Goal: Task Accomplishment & Management: Manage account settings

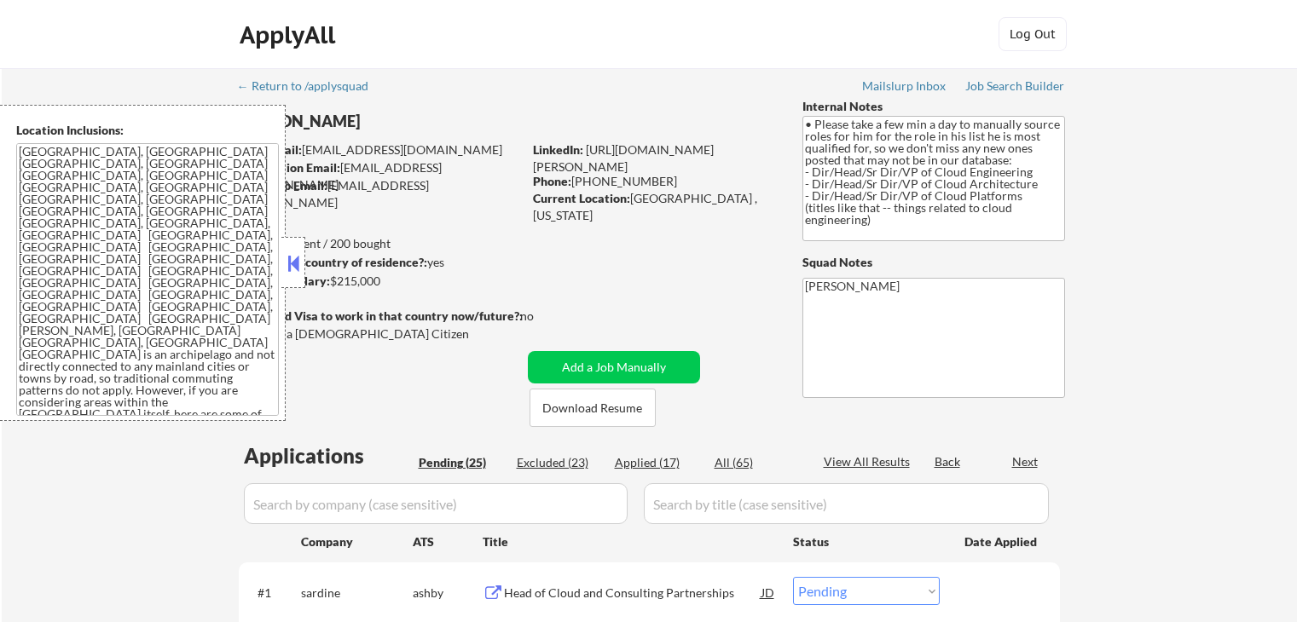
select select ""pending""
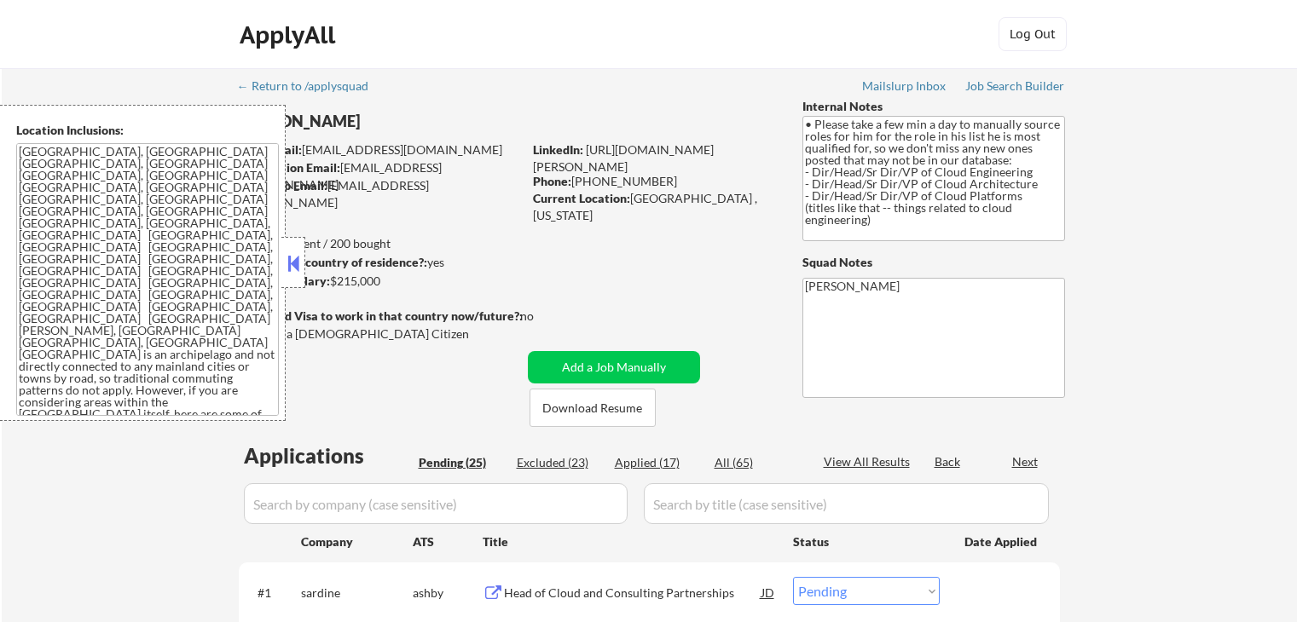
select select ""pending""
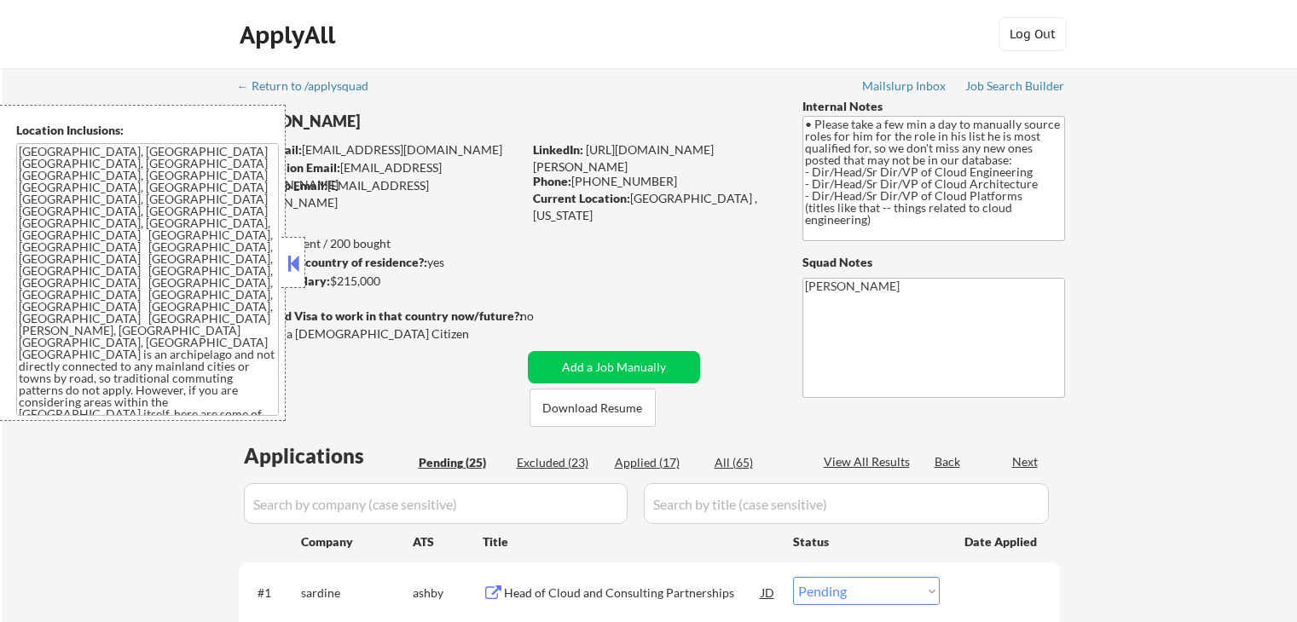
select select ""pending""
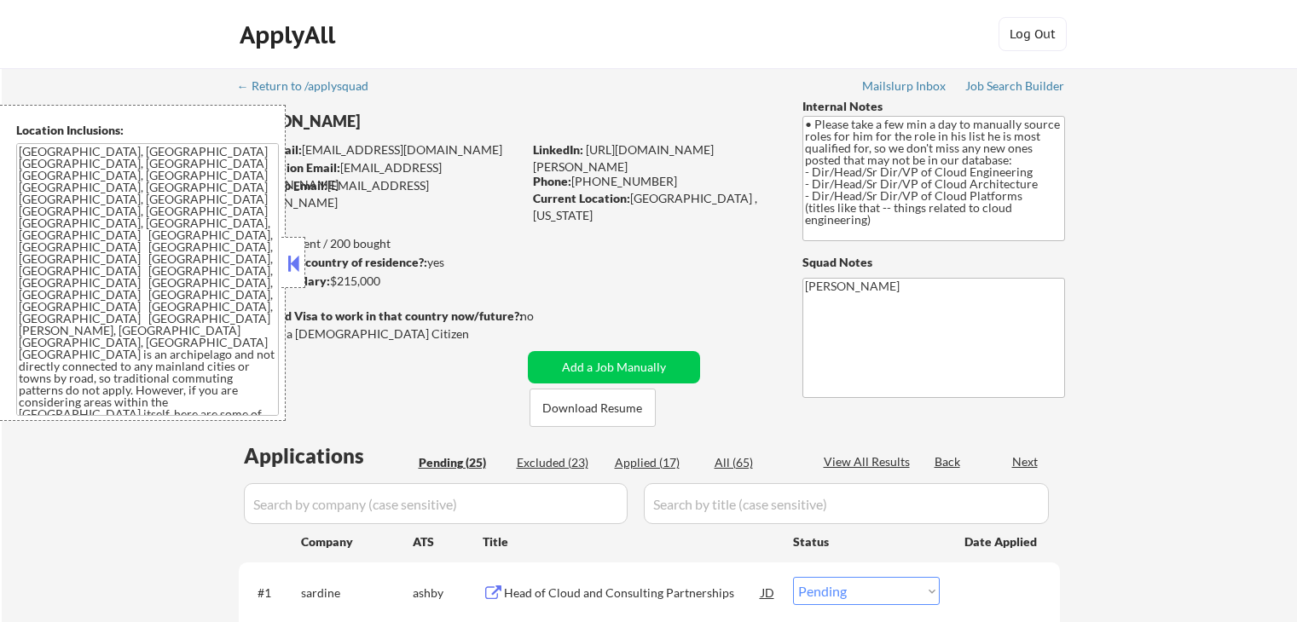
select select ""pending""
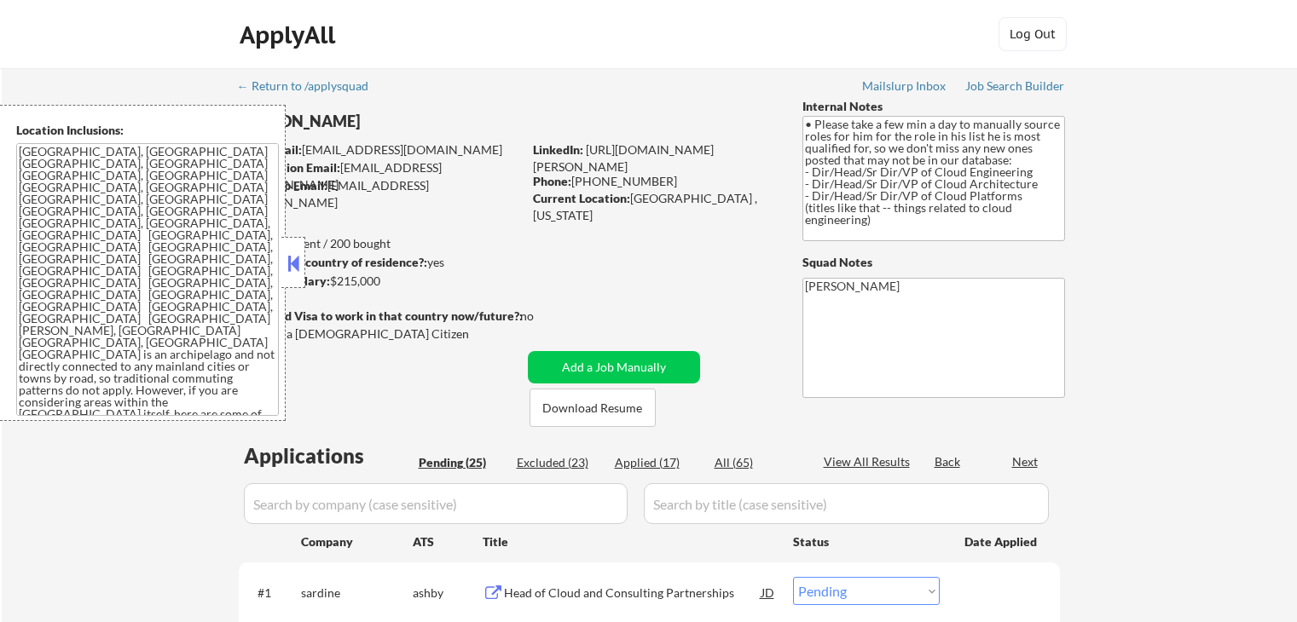
select select ""pending""
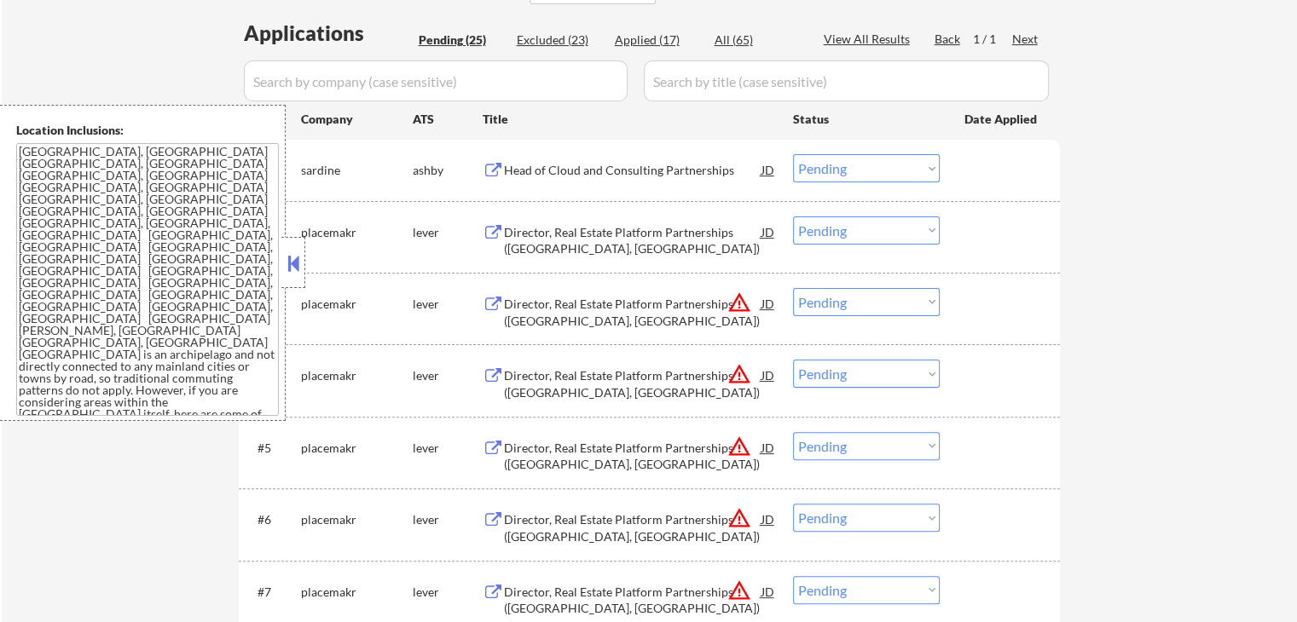
scroll to position [512, 0]
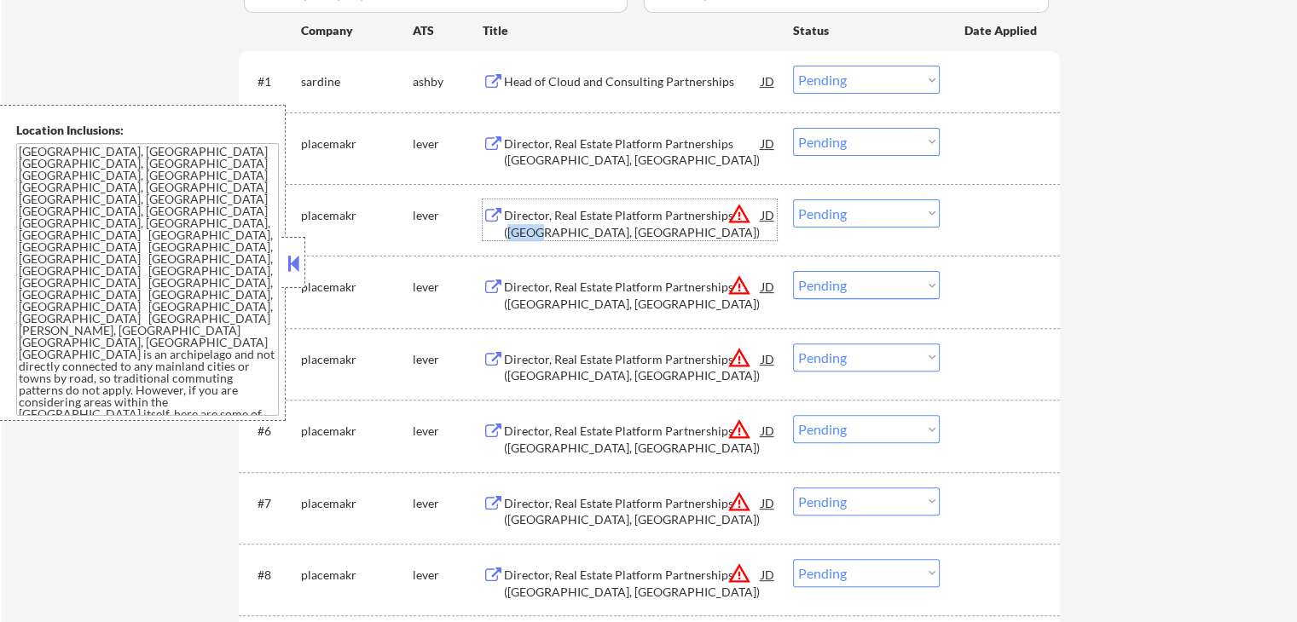
drag, startPoint x: 528, startPoint y: 232, endPoint x: 510, endPoint y: 234, distance: 18.1
click at [510, 234] on div "Director, Real Estate Platform Partnerships ([GEOGRAPHIC_DATA], [GEOGRAPHIC_DAT…" at bounding box center [633, 223] width 258 height 33
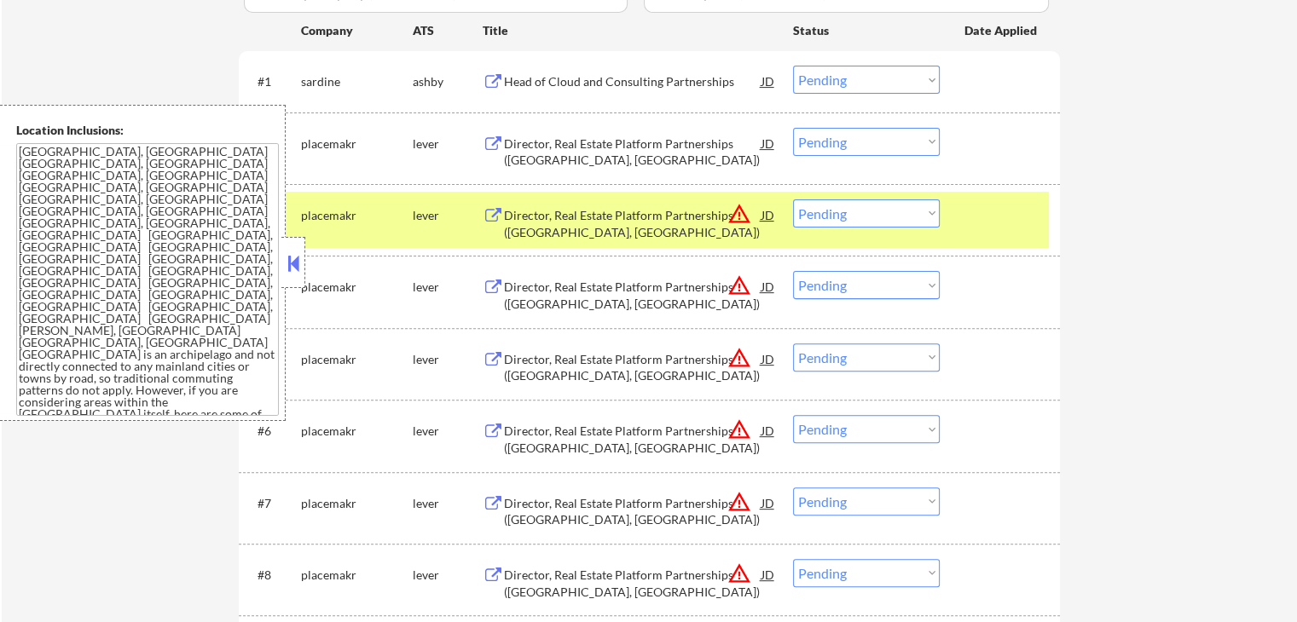
click at [851, 216] on select "Choose an option... Pending Applied Excluded (Questions) Excluded (Expired) Exc…" at bounding box center [866, 214] width 147 height 28
click at [793, 200] on select "Choose an option... Pending Applied Excluded (Questions) Excluded (Expired) Exc…" at bounding box center [866, 214] width 147 height 28
click at [664, 209] on div "Director, Real Estate Platform Partnerships ([GEOGRAPHIC_DATA], [GEOGRAPHIC_DAT…" at bounding box center [633, 223] width 258 height 33
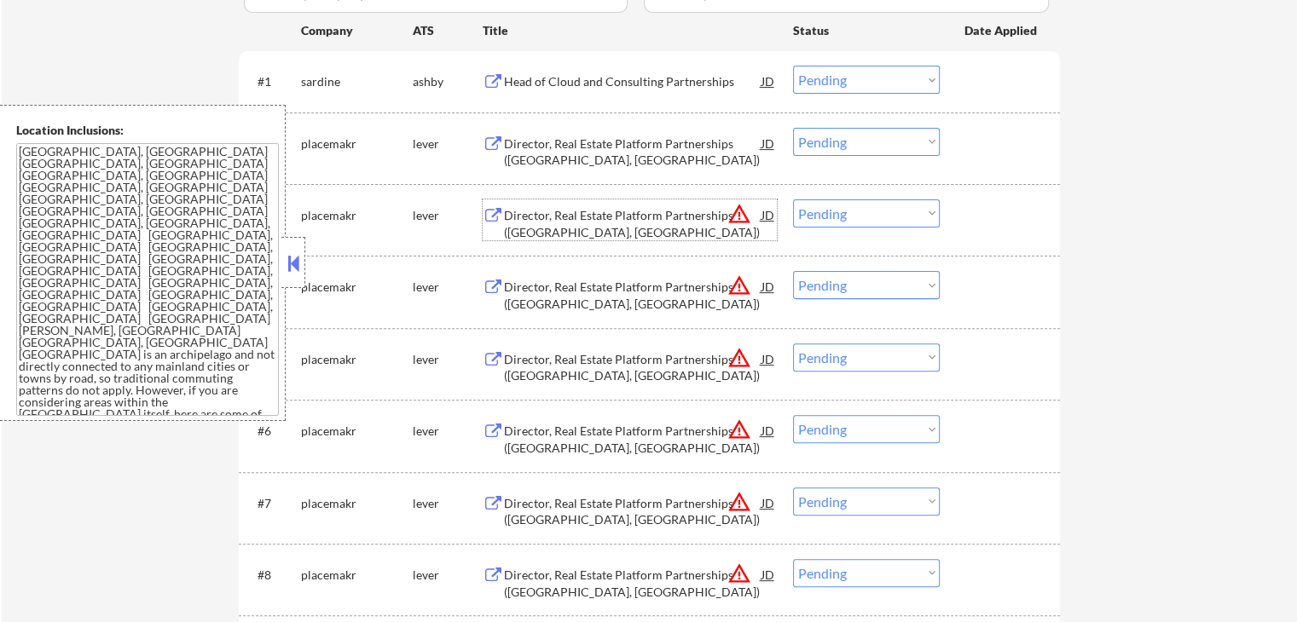
click at [839, 206] on select "Choose an option... Pending Applied Excluded (Questions) Excluded (Expired) Exc…" at bounding box center [866, 214] width 147 height 28
select select ""excluded__location_""
click at [793, 200] on select "Choose an option... Pending Applied Excluded (Questions) Excluded (Expired) Exc…" at bounding box center [866, 214] width 147 height 28
click at [835, 288] on select "Choose an option... Pending Applied Excluded (Questions) Excluded (Expired) Exc…" at bounding box center [866, 285] width 147 height 28
select select ""excluded__location_""
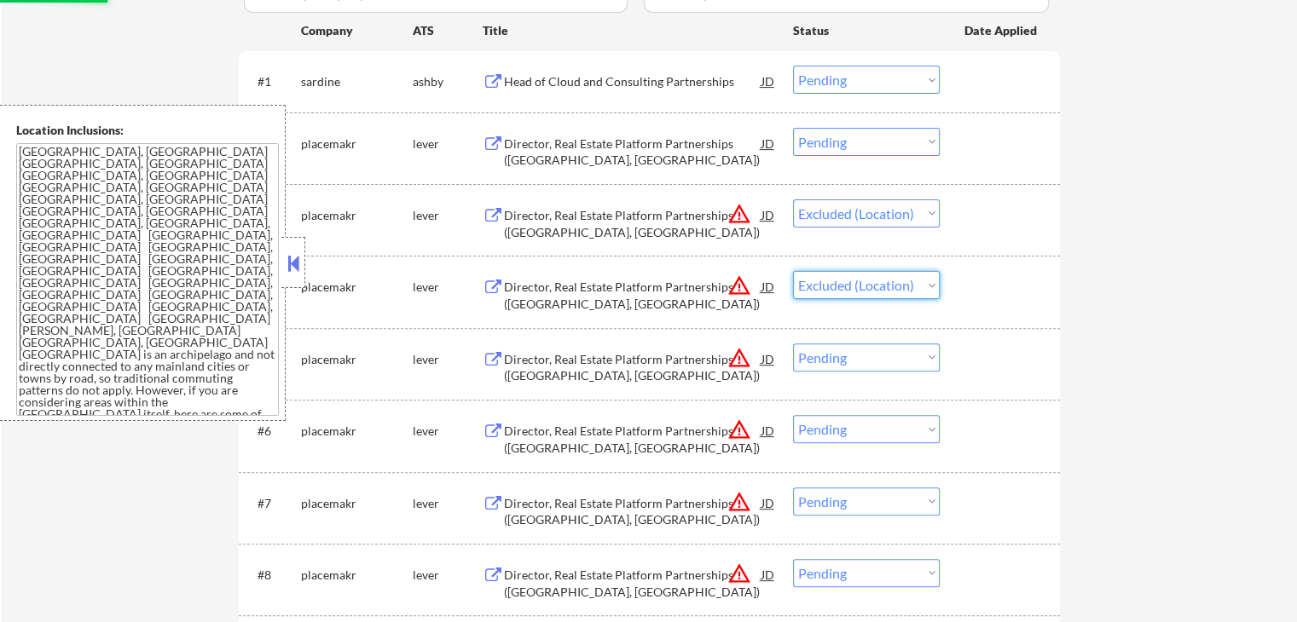
click at [793, 271] on select "Choose an option... Pending Applied Excluded (Questions) Excluded (Expired) Exc…" at bounding box center [866, 285] width 147 height 28
click at [854, 350] on select "Choose an option... Pending Applied Excluded (Questions) Excluded (Expired) Exc…" at bounding box center [866, 358] width 147 height 28
select select ""excluded__location_""
click at [793, 344] on select "Choose an option... Pending Applied Excluded (Questions) Excluded (Expired) Exc…" at bounding box center [866, 358] width 147 height 28
select select ""pending""
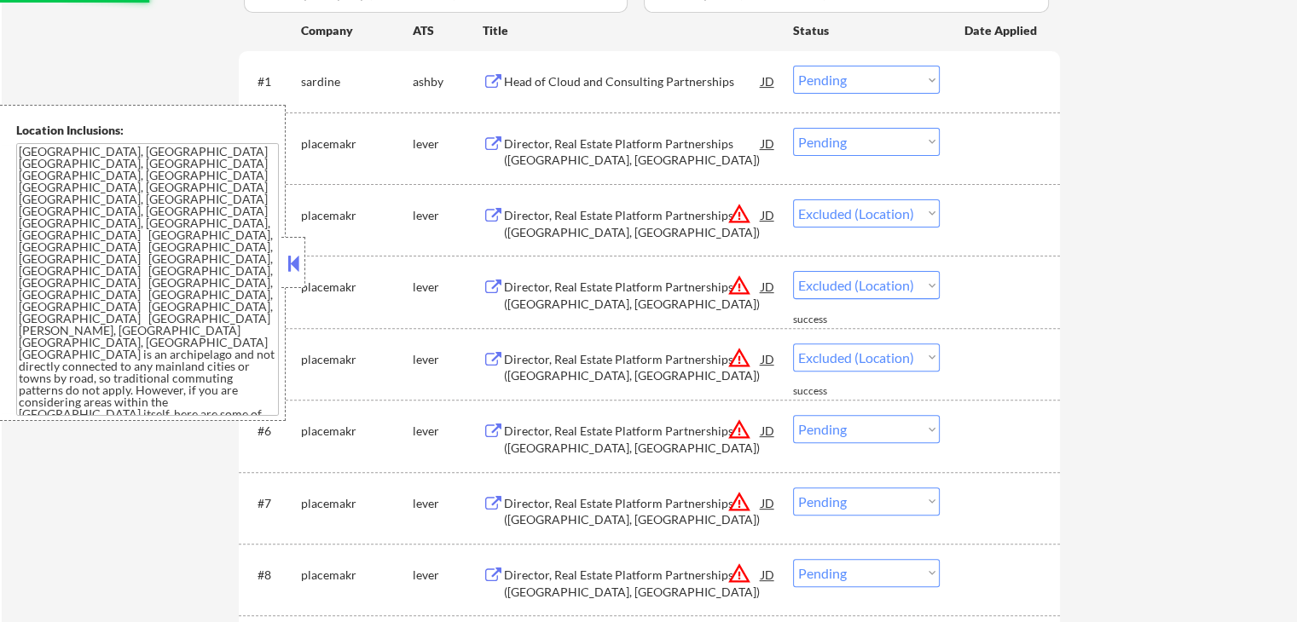
select select ""pending""
click at [846, 211] on select "Choose an option... Pending Applied Excluded (Questions) Excluded (Expired) Exc…" at bounding box center [866, 214] width 147 height 28
select select ""excluded__location_""
click at [793, 200] on select "Choose an option... Pending Applied Excluded (Questions) Excluded (Expired) Exc…" at bounding box center [866, 214] width 147 height 28
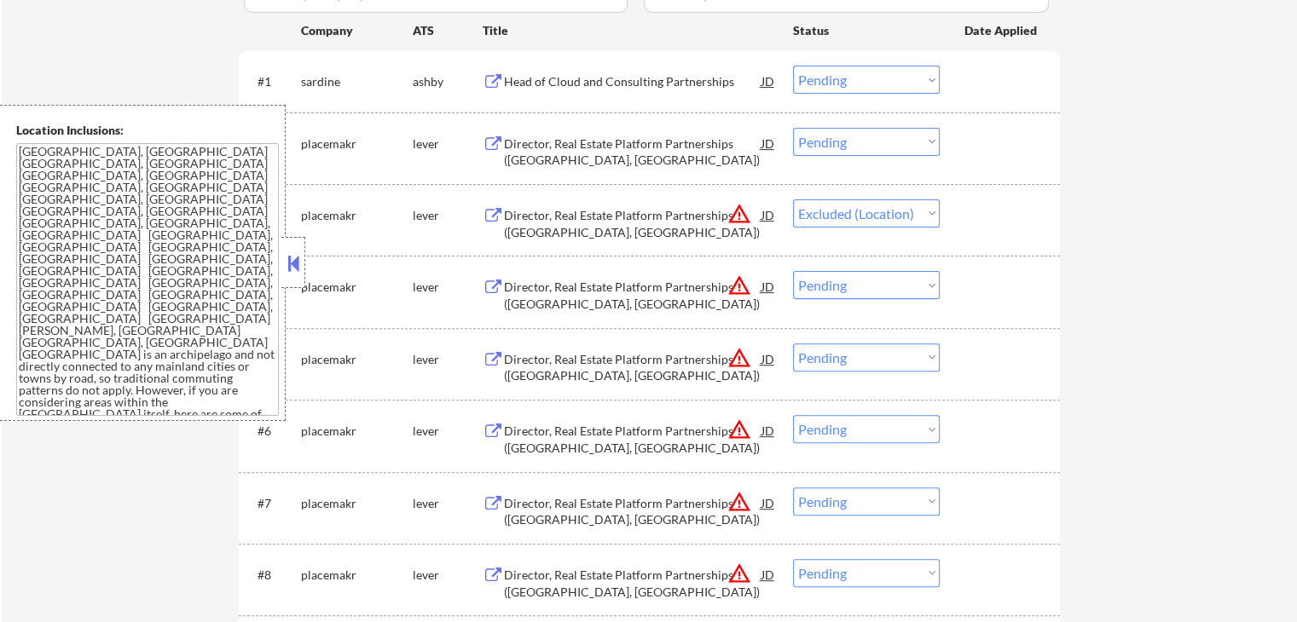
click at [852, 291] on select "Choose an option... Pending Applied Excluded (Questions) Excluded (Expired) Exc…" at bounding box center [866, 285] width 147 height 28
select select ""excluded__location_""
click at [793, 271] on select "Choose an option... Pending Applied Excluded (Questions) Excluded (Expired) Exc…" at bounding box center [866, 285] width 147 height 28
select select ""pending""
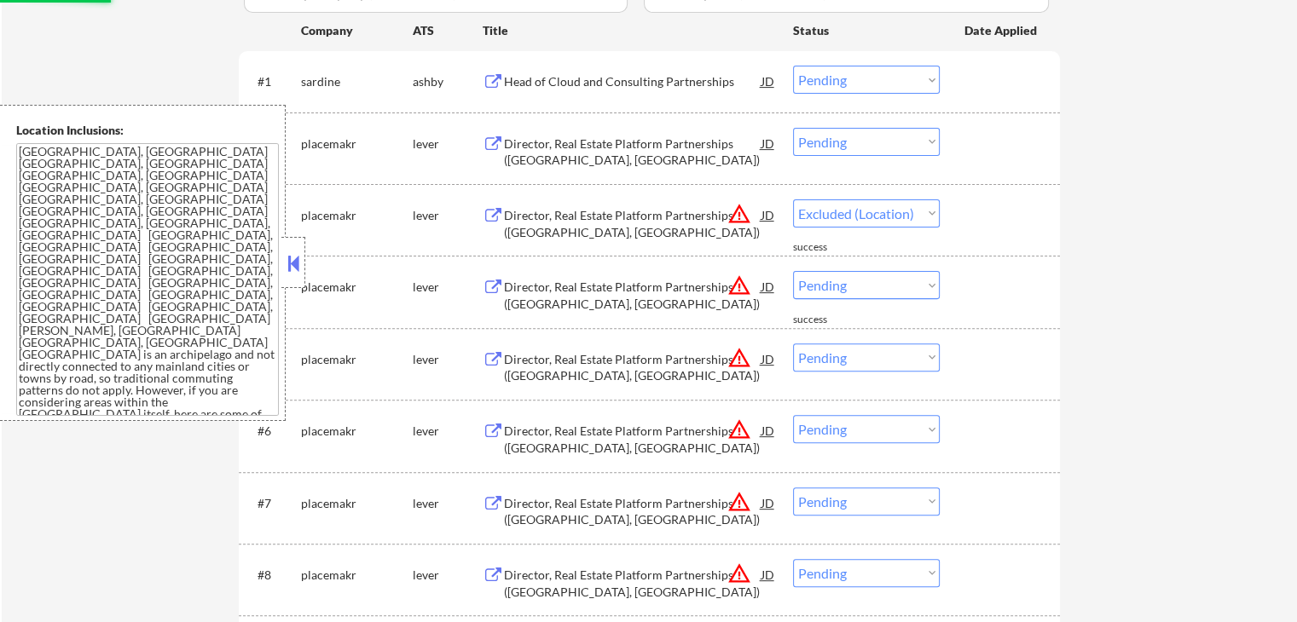
select select ""pending""
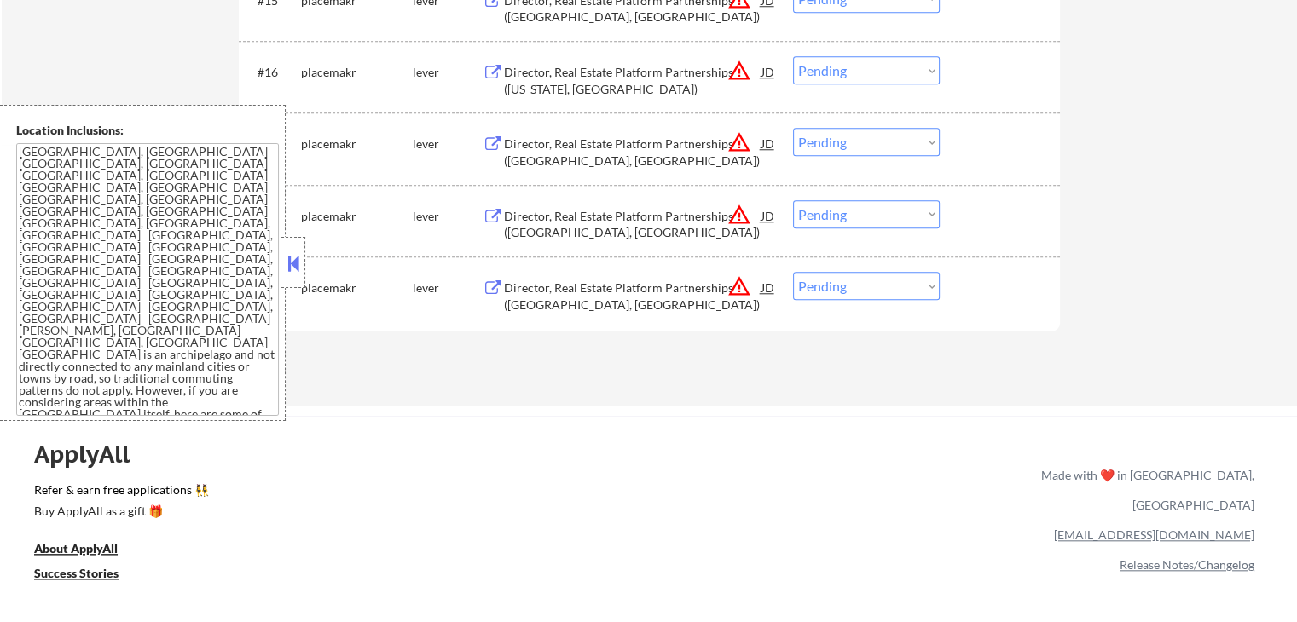
scroll to position [1620, 0]
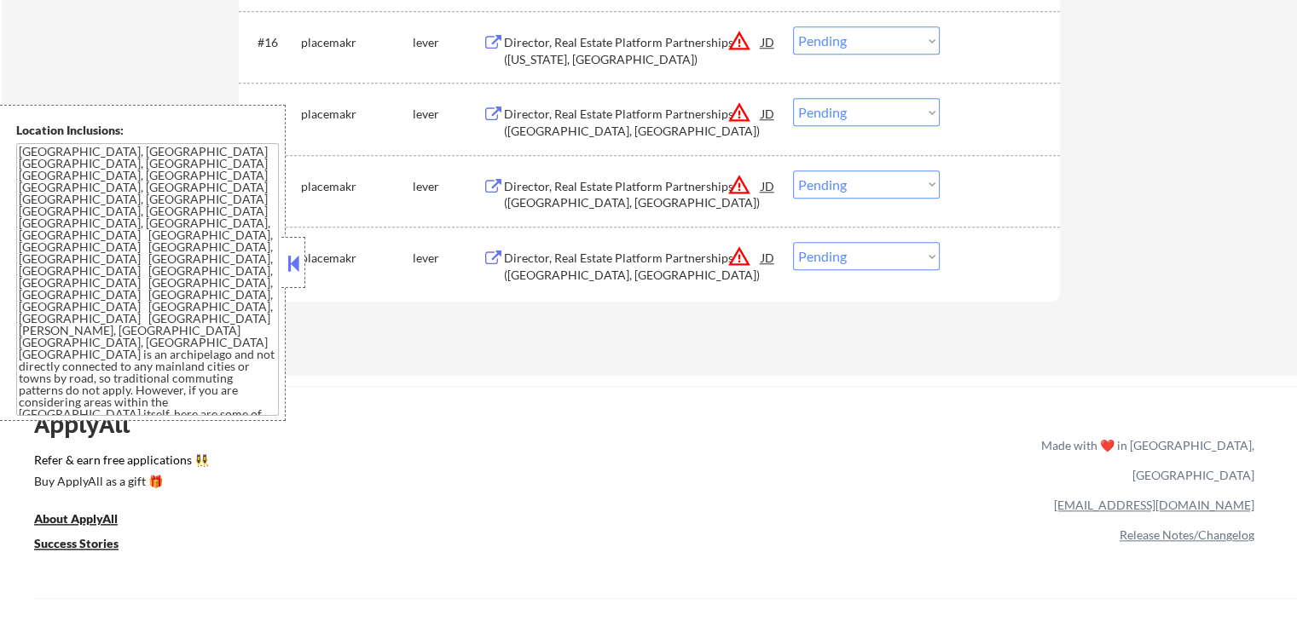
click at [823, 250] on select "Choose an option... Pending Applied Excluded (Questions) Excluded (Expired) Exc…" at bounding box center [866, 256] width 147 height 28
select select ""excluded__location_""
click at [793, 242] on select "Choose an option... Pending Applied Excluded (Questions) Excluded (Expired) Exc…" at bounding box center [866, 256] width 147 height 28
click at [845, 191] on select "Choose an option... Pending Applied Excluded (Questions) Excluded (Expired) Exc…" at bounding box center [866, 185] width 147 height 28
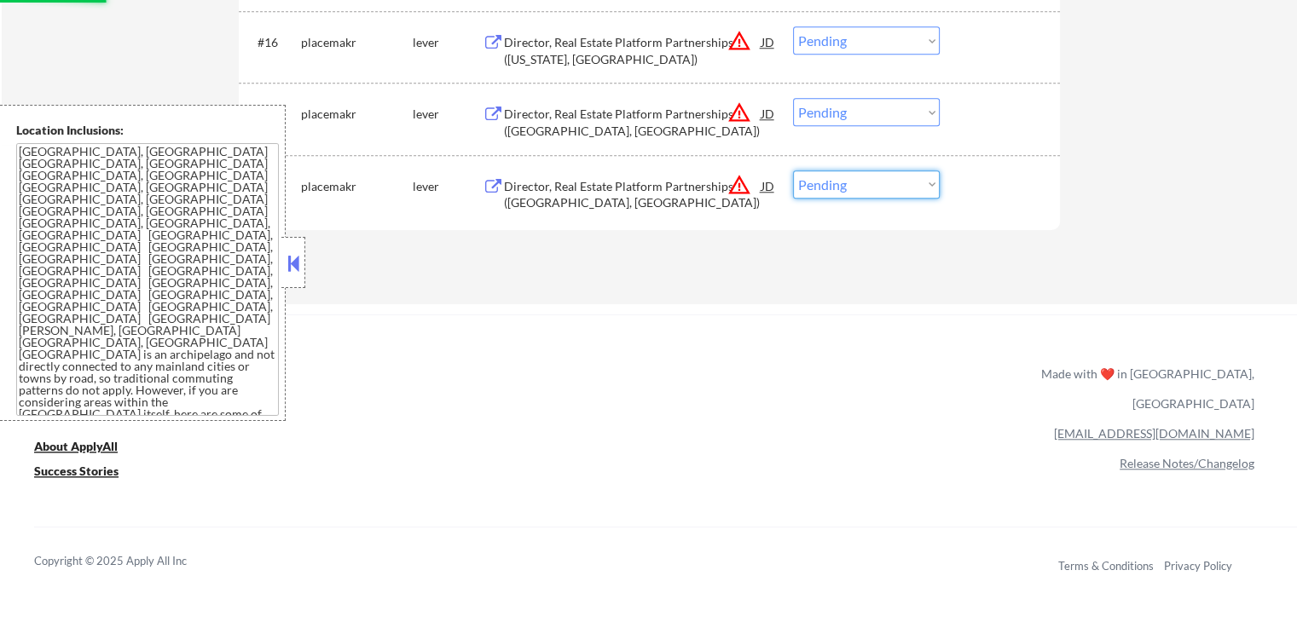
select select ""excluded__location_""
click at [793, 171] on select "Choose an option... Pending Applied Excluded (Questions) Excluded (Expired) Exc…" at bounding box center [866, 185] width 147 height 28
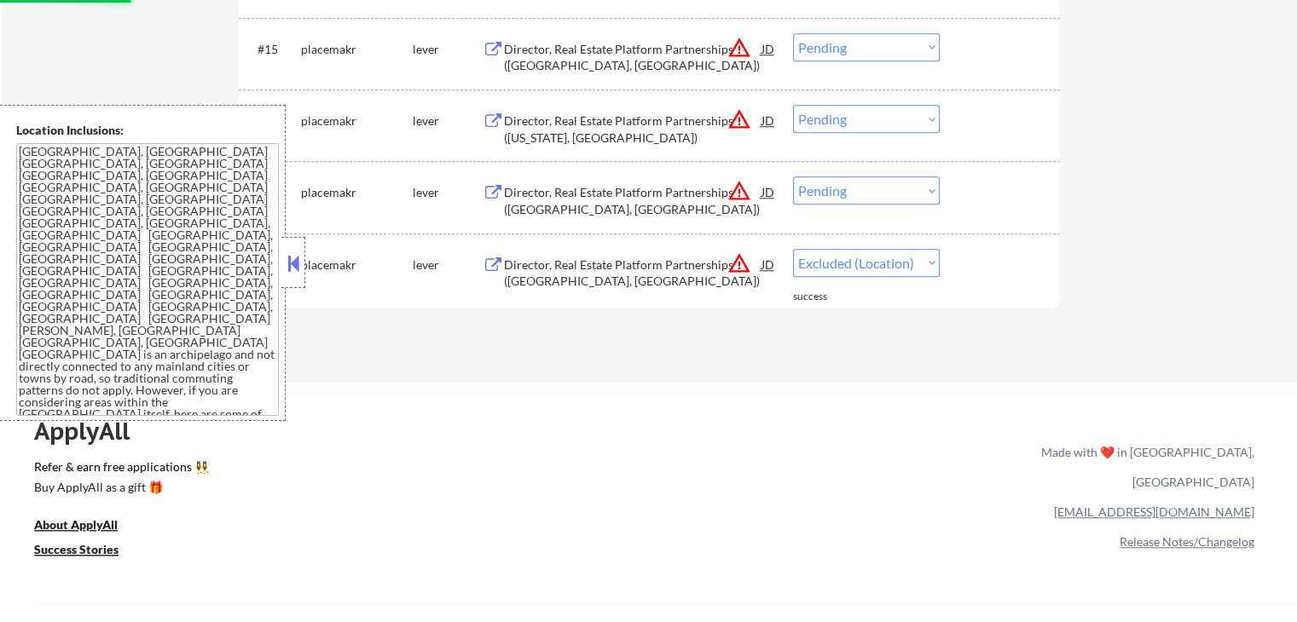
scroll to position [1450, 0]
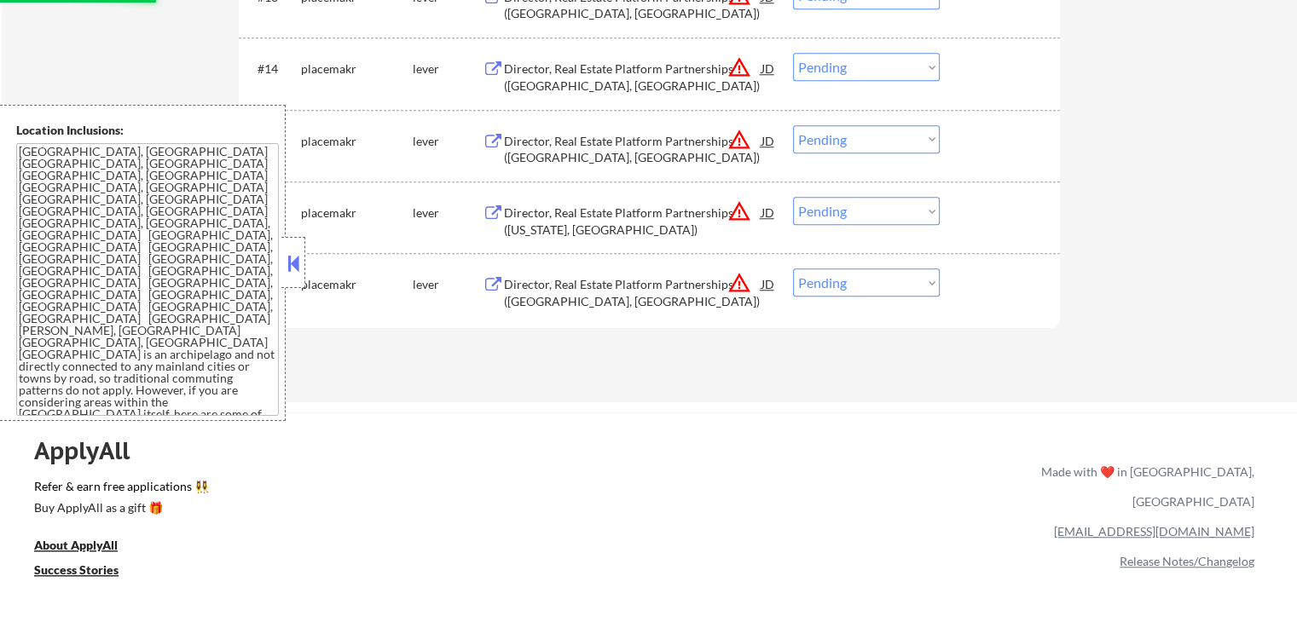
click at [850, 291] on select "Choose an option... Pending Applied Excluded (Questions) Excluded (Expired) Exc…" at bounding box center [866, 283] width 147 height 28
select select ""excluded__location_""
click at [793, 269] on select "Choose an option... Pending Applied Excluded (Questions) Excluded (Expired) Exc…" at bounding box center [866, 283] width 147 height 28
click at [848, 211] on select "Choose an option... Pending Applied Excluded (Questions) Excluded (Expired) Exc…" at bounding box center [866, 211] width 147 height 28
select select ""excluded__location_""
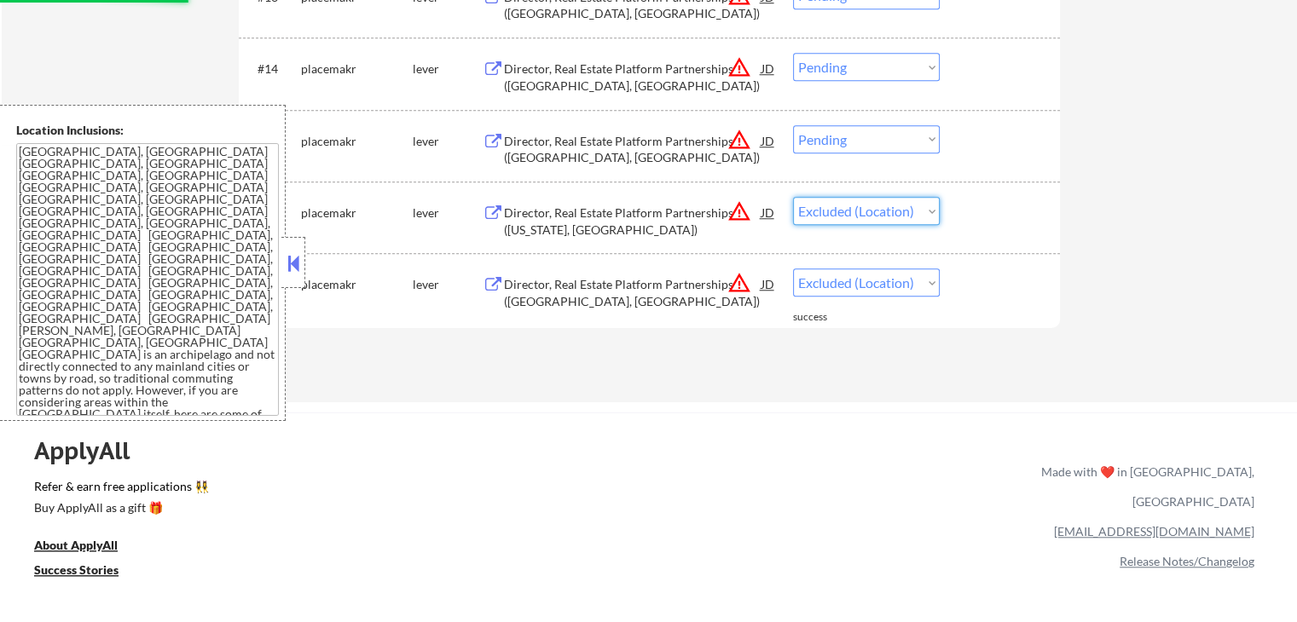
click at [793, 197] on select "Choose an option... Pending Applied Excluded (Questions) Excluded (Expired) Exc…" at bounding box center [866, 211] width 147 height 28
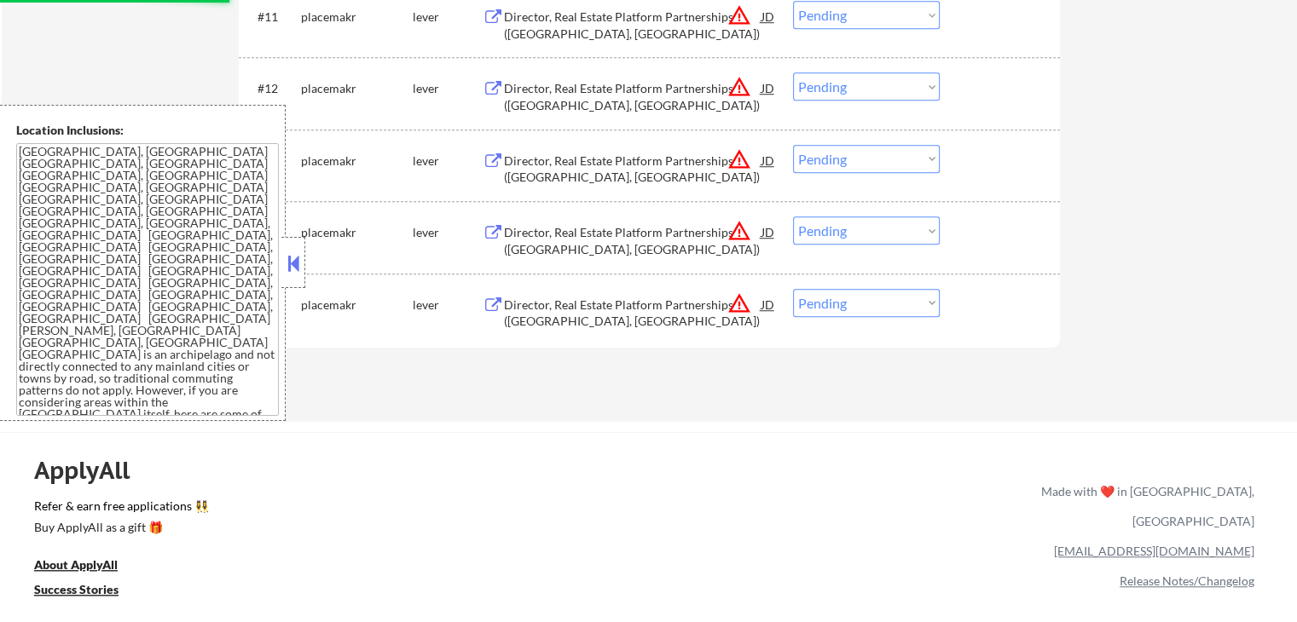
scroll to position [1279, 0]
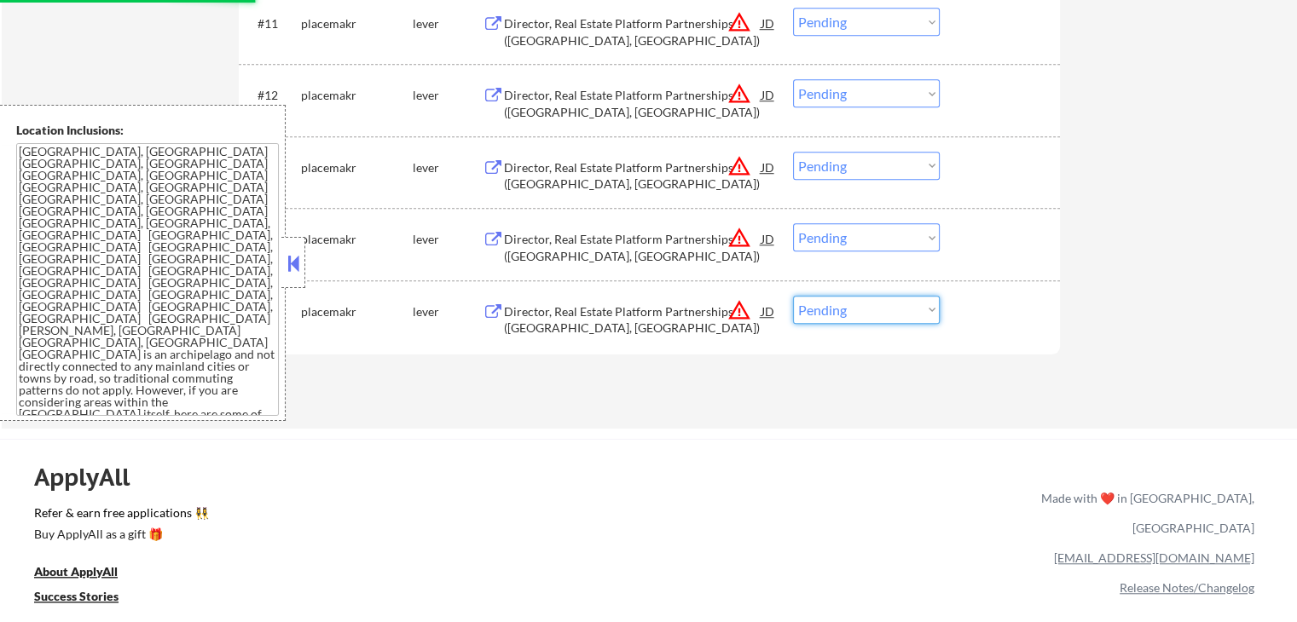
click at [851, 317] on select "Choose an option... Pending Applied Excluded (Questions) Excluded (Expired) Exc…" at bounding box center [866, 310] width 147 height 28
select select ""excluded__location_""
click at [793, 296] on select "Choose an option... Pending Applied Excluded (Questions) Excluded (Expired) Exc…" at bounding box center [866, 310] width 147 height 28
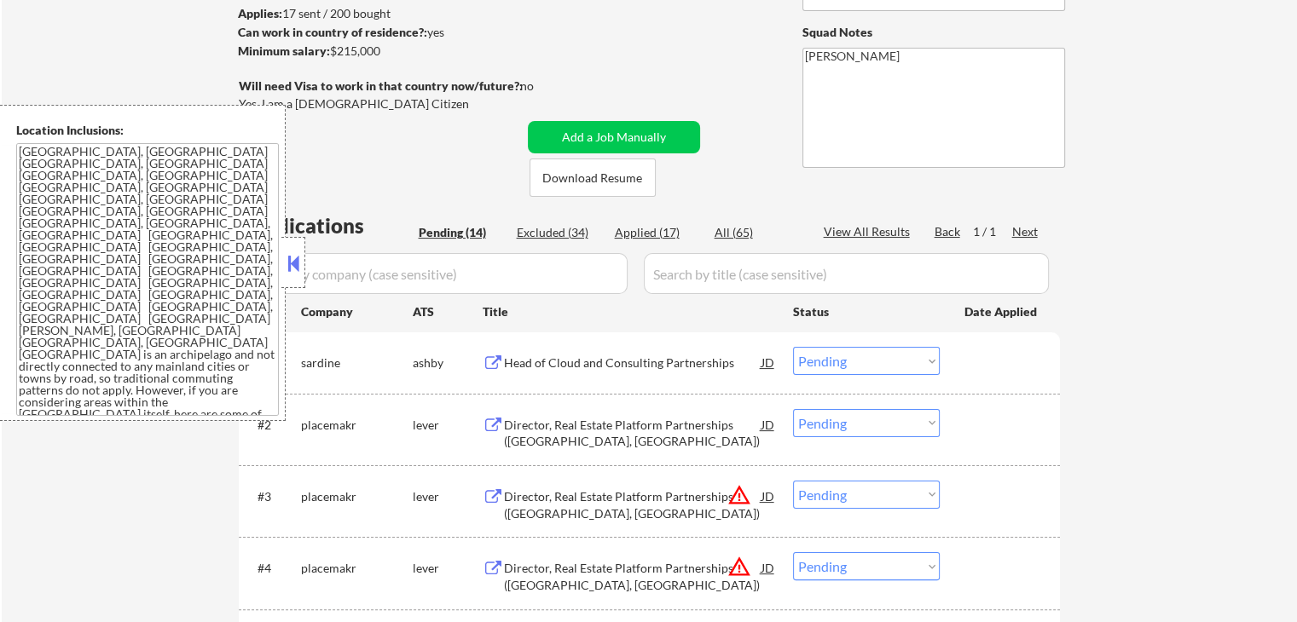
scroll to position [256, 0]
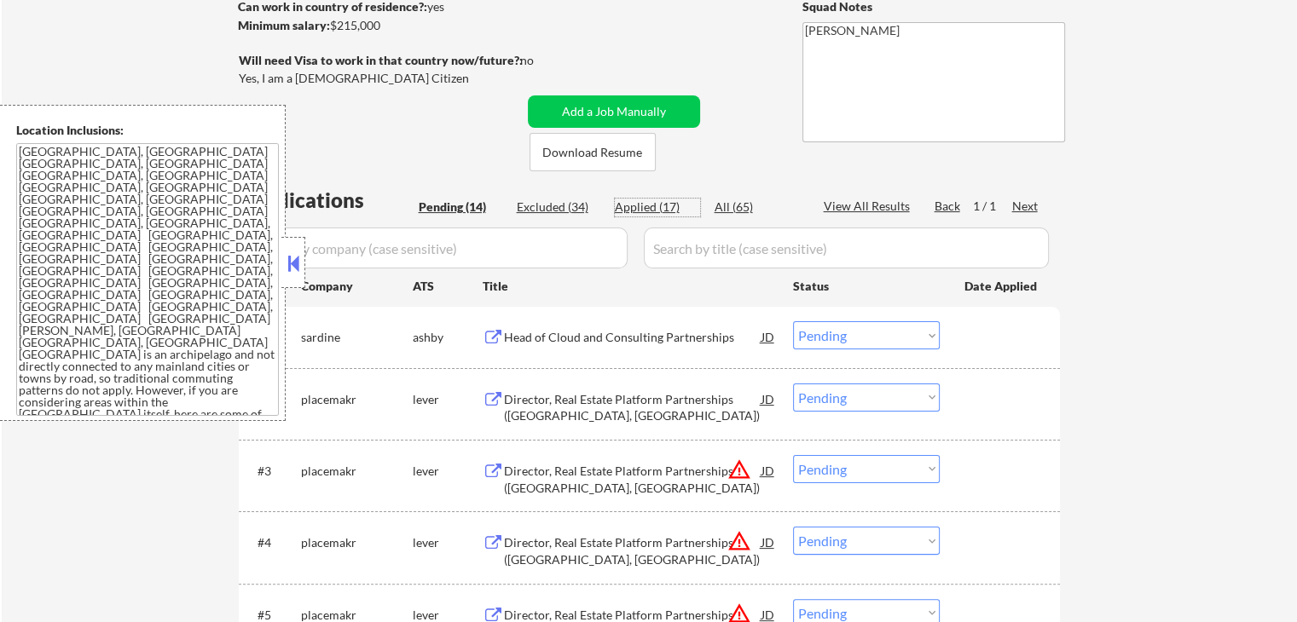
click at [641, 207] on div "Applied (17)" at bounding box center [657, 207] width 85 height 17
select select ""applied""
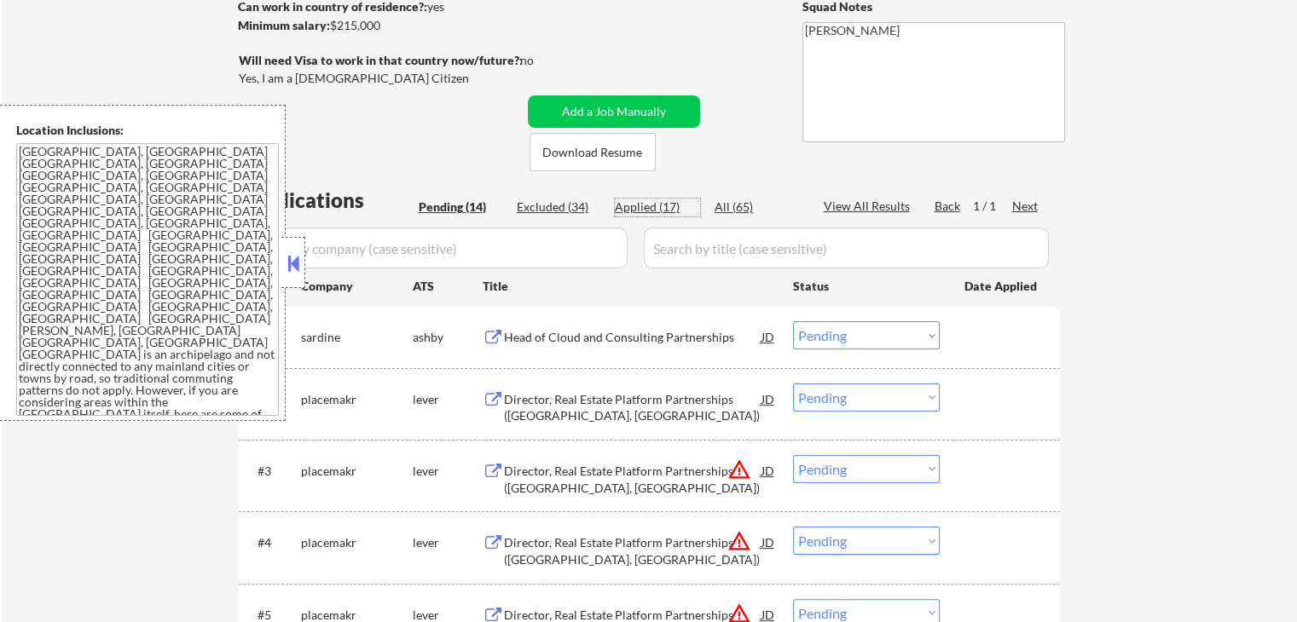
select select ""applied""
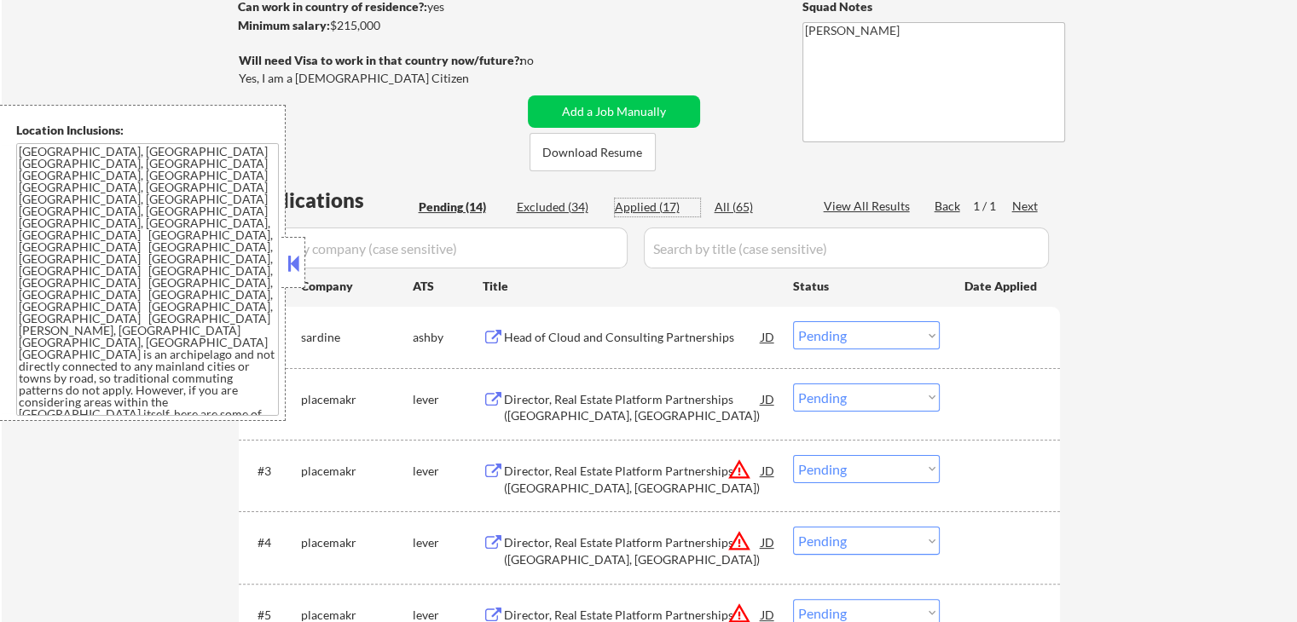
select select ""applied""
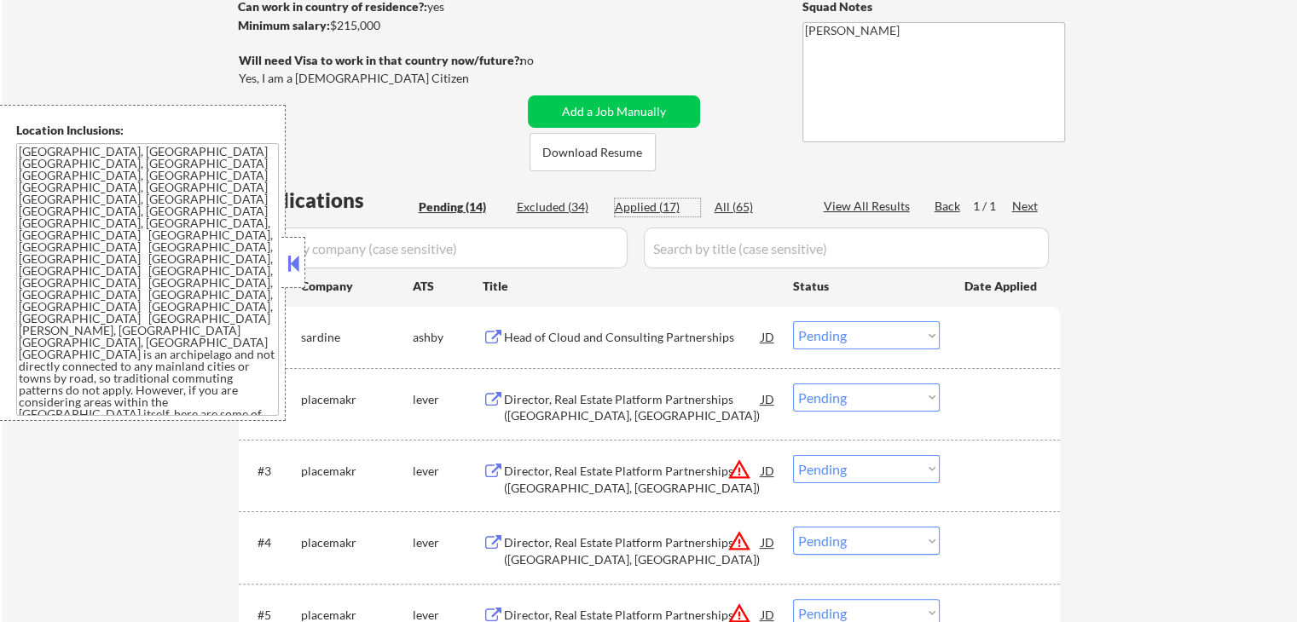
select select ""applied""
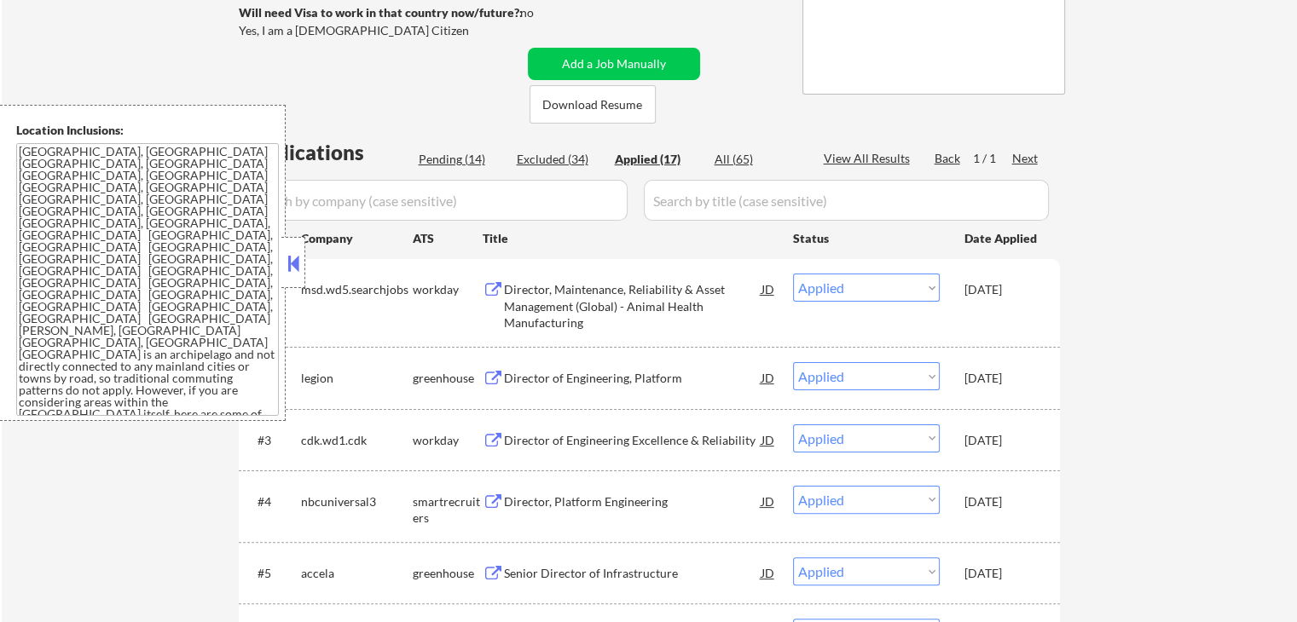
scroll to position [171, 0]
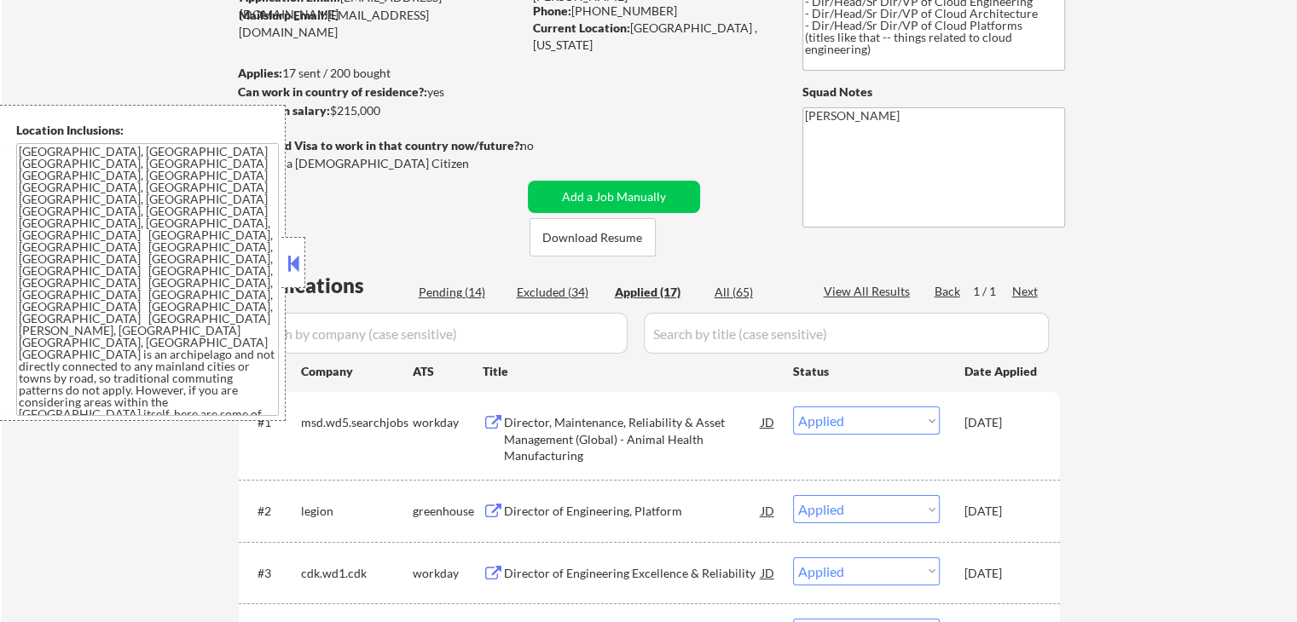
click at [468, 290] on div "Pending (14)" at bounding box center [461, 292] width 85 height 17
select select ""pending""
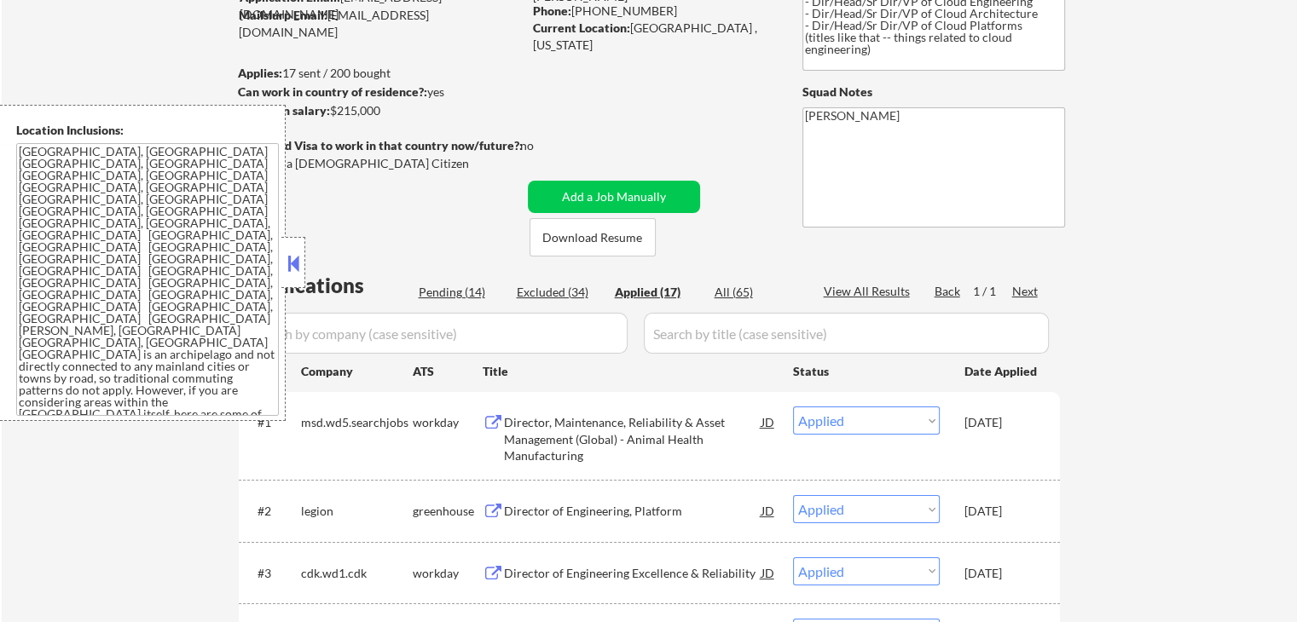
select select ""pending""
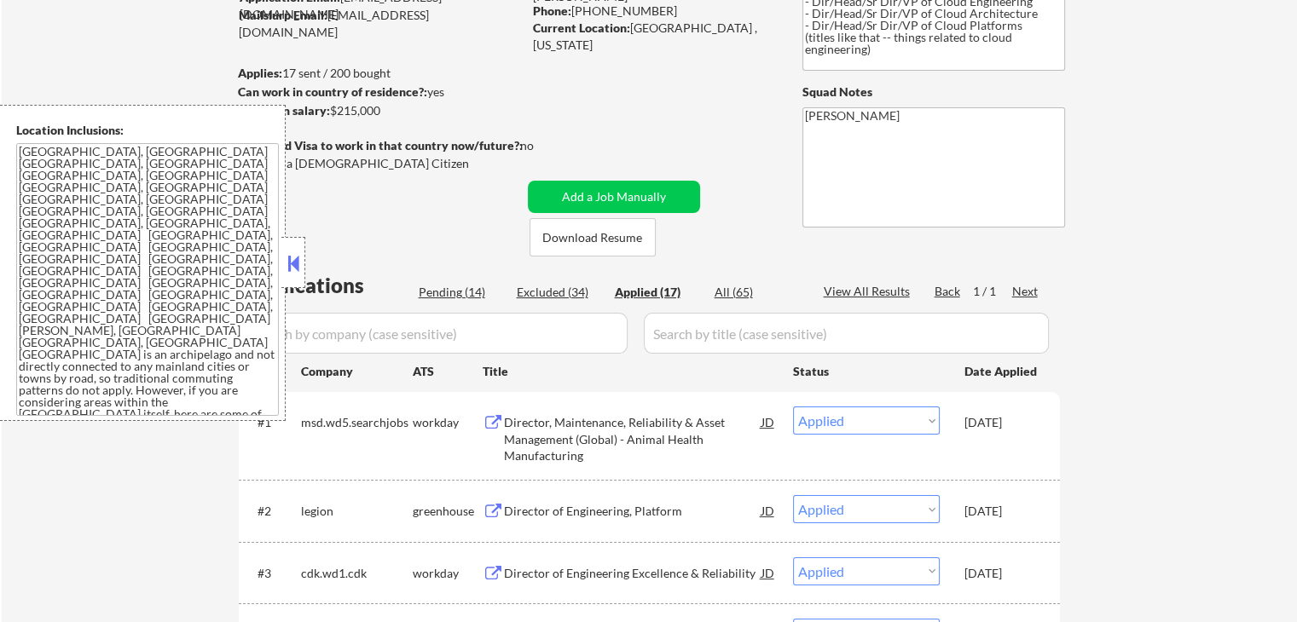
select select ""pending""
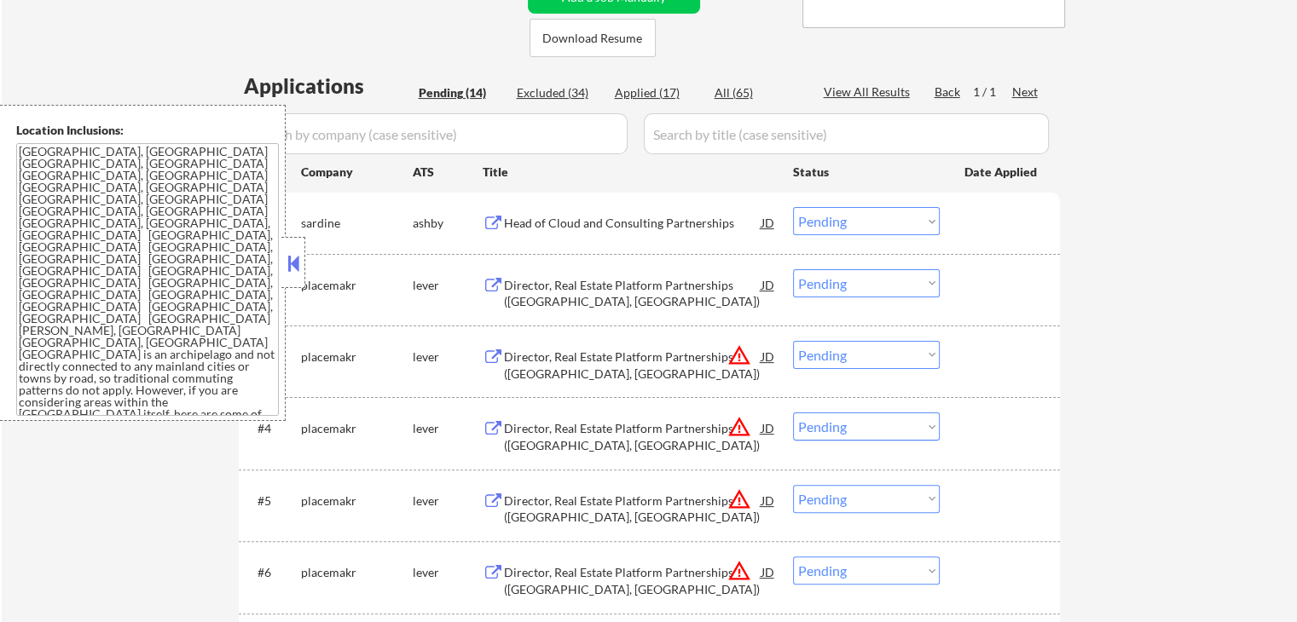
scroll to position [512, 0]
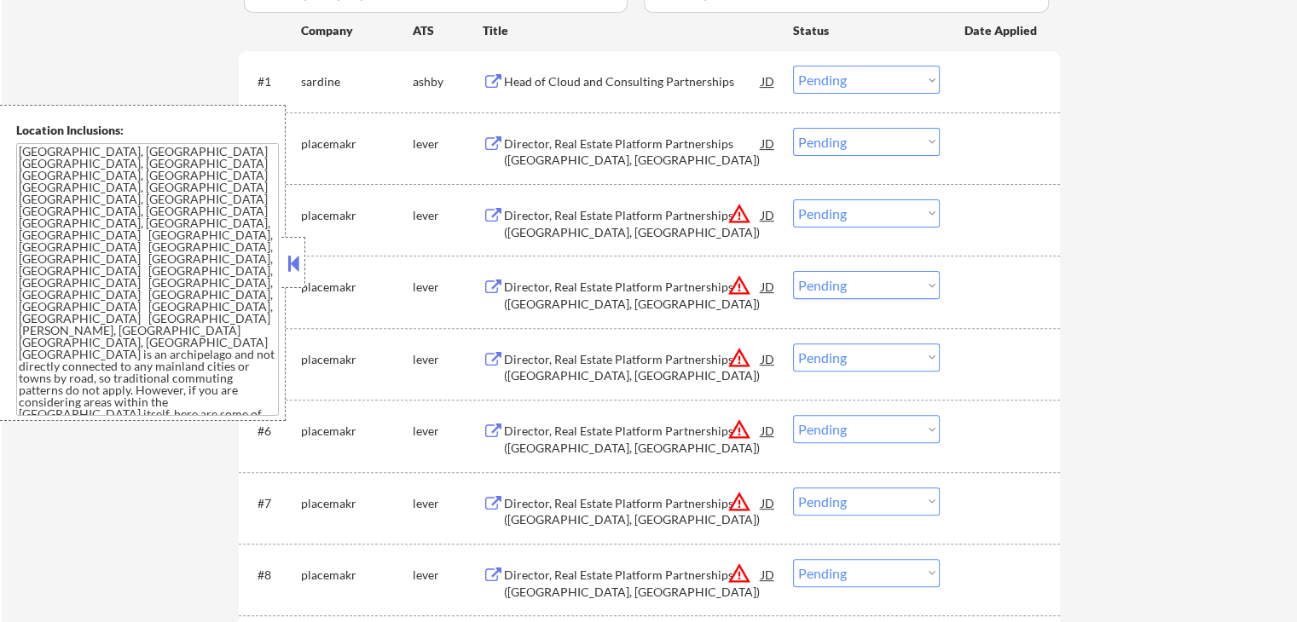
click at [849, 216] on select "Choose an option... Pending Applied Excluded (Questions) Excluded (Expired) Exc…" at bounding box center [866, 214] width 147 height 28
select select ""excluded__location_""
click at [793, 200] on select "Choose an option... Pending Applied Excluded (Questions) Excluded (Expired) Exc…" at bounding box center [866, 214] width 147 height 28
drag, startPoint x: 845, startPoint y: 286, endPoint x: 848, endPoint y: 298, distance: 11.4
click at [845, 286] on select "Choose an option... Pending Applied Excluded (Questions) Excluded (Expired) Exc…" at bounding box center [866, 285] width 147 height 28
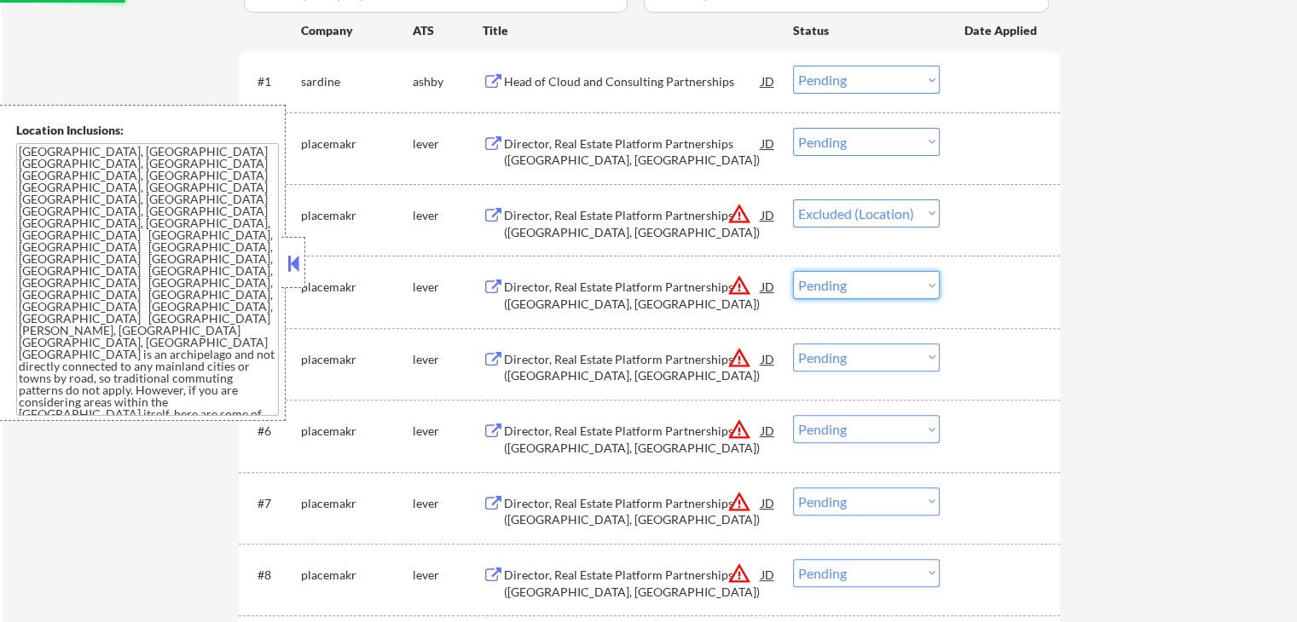
select select ""excluded__location_""
click at [793, 271] on select "Choose an option... Pending Applied Excluded (Questions) Excluded (Expired) Exc…" at bounding box center [866, 285] width 147 height 28
select select ""pending""
click at [837, 220] on select "Choose an option... Pending Applied Excluded (Questions) Excluded (Expired) Exc…" at bounding box center [866, 214] width 147 height 28
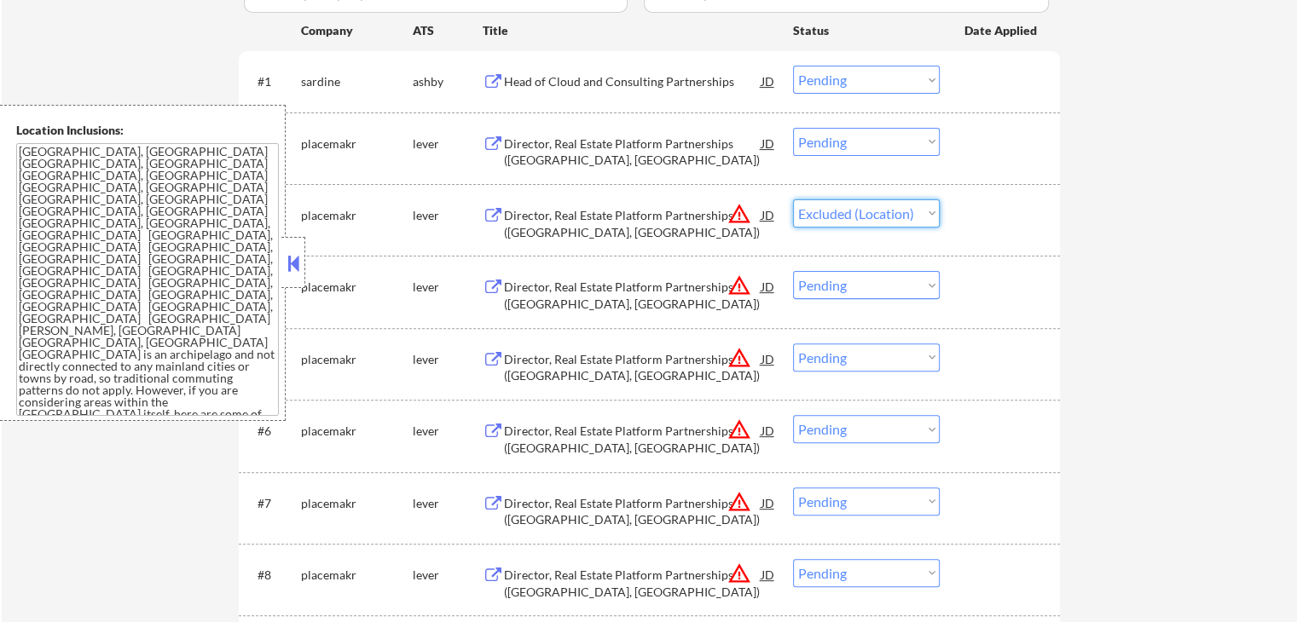
click at [793, 200] on select "Choose an option... Pending Applied Excluded (Questions) Excluded (Expired) Exc…" at bounding box center [866, 214] width 147 height 28
click at [840, 298] on select "Choose an option... Pending Applied Excluded (Questions) Excluded (Expired) Exc…" at bounding box center [866, 285] width 147 height 28
select select ""pending""
click at [793, 271] on select "Choose an option... Pending Applied Excluded (Questions) Excluded (Expired) Exc…" at bounding box center [866, 285] width 147 height 28
select select ""pending""
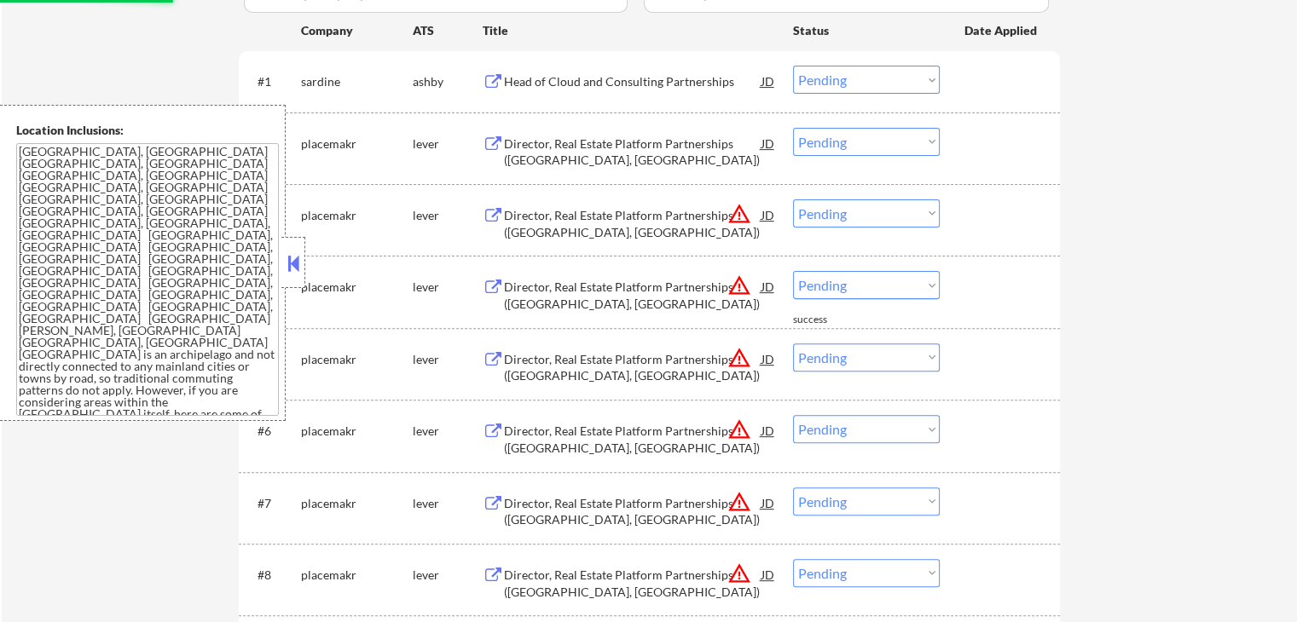
click at [853, 214] on select "Choose an option... Pending Applied Excluded (Questions) Excluded (Expired) Exc…" at bounding box center [866, 214] width 147 height 28
click at [793, 200] on select "Choose an option... Pending Applied Excluded (Questions) Excluded (Expired) Exc…" at bounding box center [866, 214] width 147 height 28
click at [859, 292] on select "Choose an option... Pending Applied Excluded (Questions) Excluded (Expired) Exc…" at bounding box center [866, 285] width 147 height 28
select select ""pending""
click at [793, 271] on select "Choose an option... Pending Applied Excluded (Questions) Excluded (Expired) Exc…" at bounding box center [866, 285] width 147 height 28
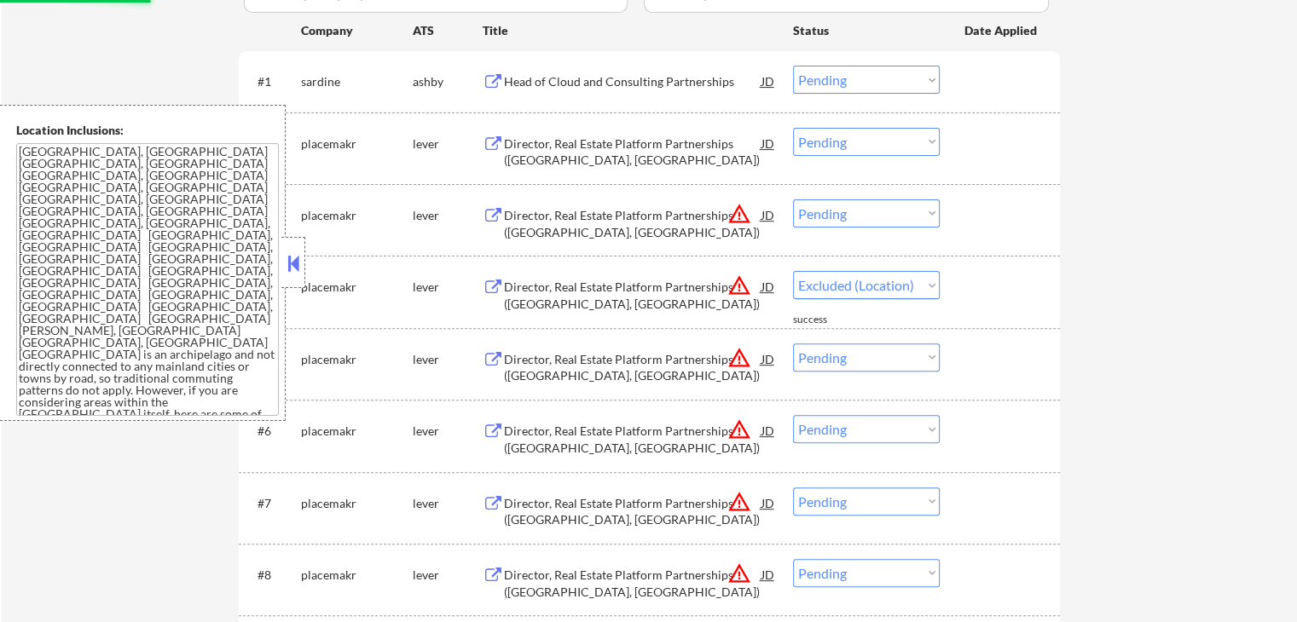
select select ""pending""
click at [848, 217] on select "Choose an option... Pending Applied Excluded (Questions) Excluded (Expired) Exc…" at bounding box center [866, 214] width 147 height 28
click at [793, 200] on select "Choose an option... Pending Applied Excluded (Questions) Excluded (Expired) Exc…" at bounding box center [866, 214] width 147 height 28
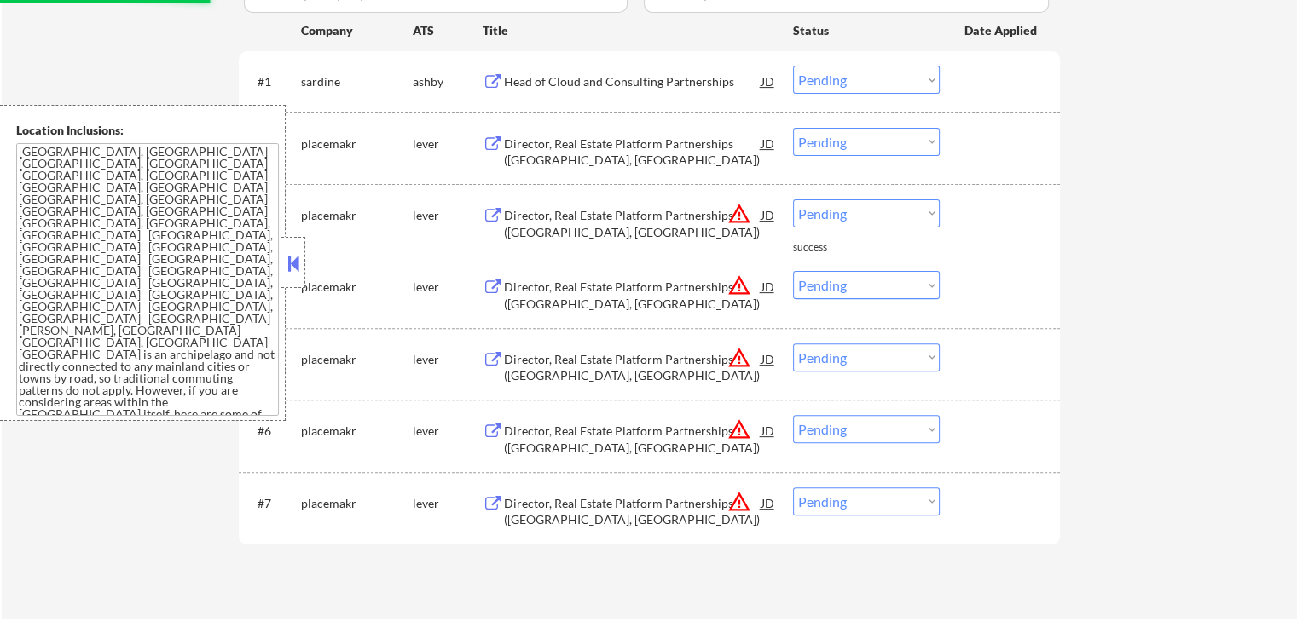
click at [835, 216] on select "Choose an option... Pending Applied Excluded (Questions) Excluded (Expired) Exc…" at bounding box center [866, 214] width 147 height 28
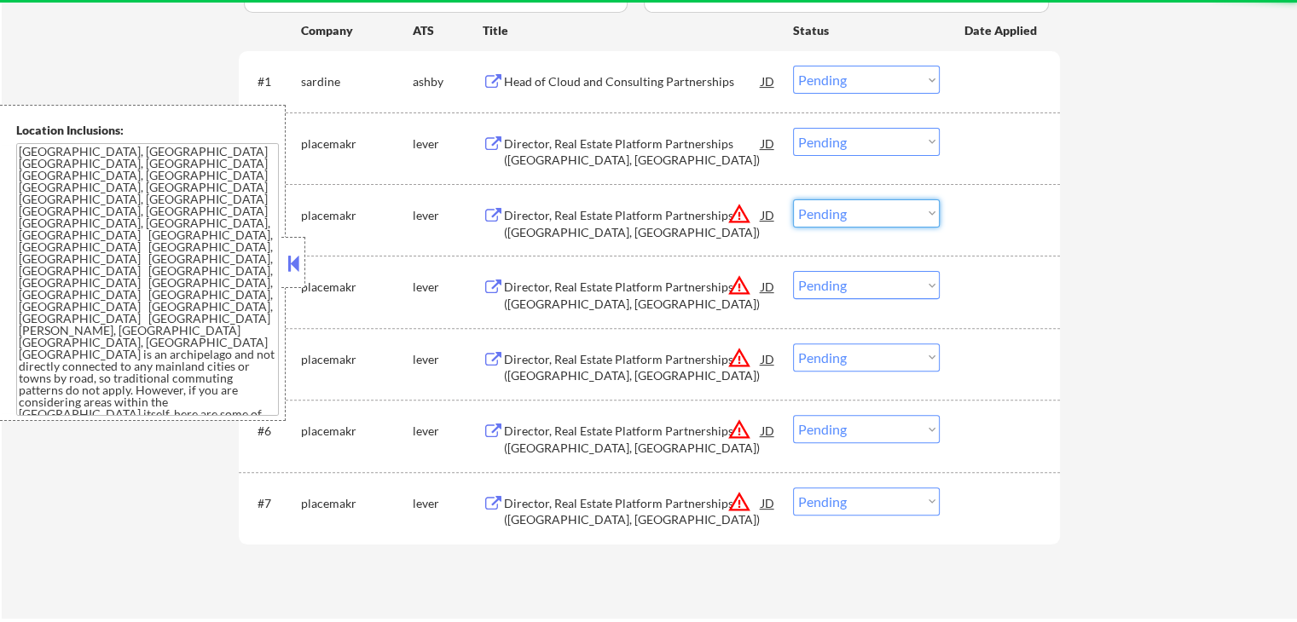
select select ""excluded__location_""
click at [793, 200] on select "Choose an option... Pending Applied Excluded (Questions) Excluded (Expired) Exc…" at bounding box center [866, 214] width 147 height 28
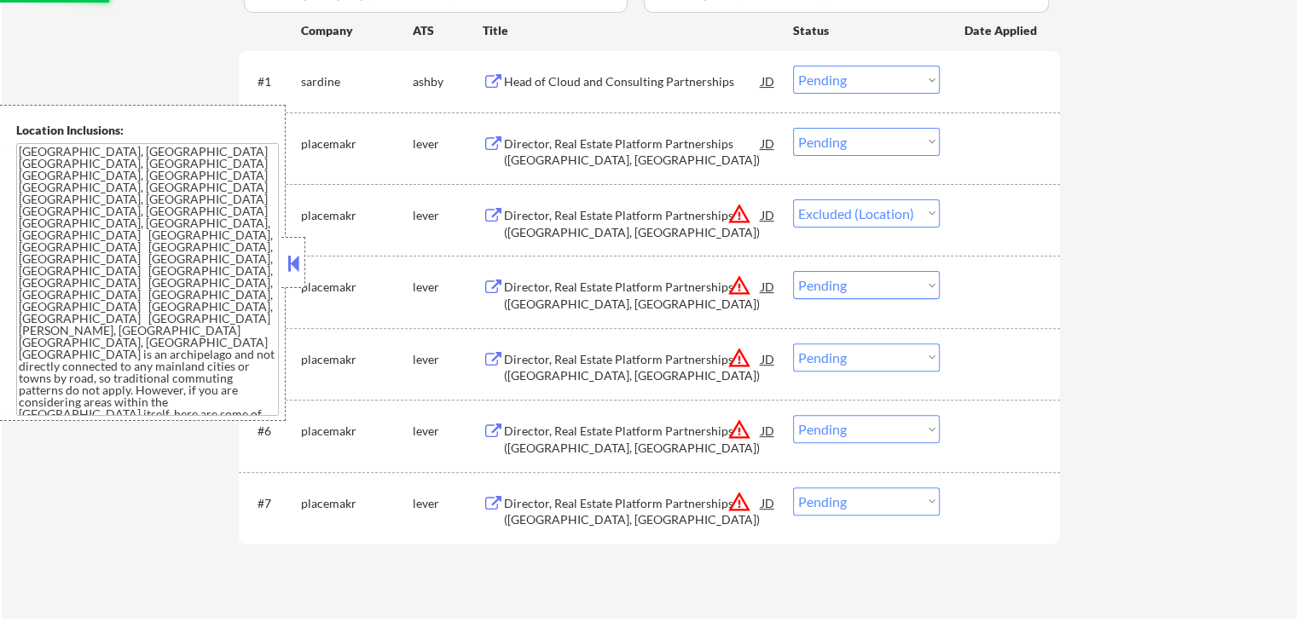
click at [837, 272] on select "Choose an option... Pending Applied Excluded (Questions) Excluded (Expired) Exc…" at bounding box center [866, 285] width 147 height 28
select select ""excluded__location_""
click at [793, 271] on select "Choose an option... Pending Applied Excluded (Questions) Excluded (Expired) Exc…" at bounding box center [866, 285] width 147 height 28
select select ""pending""
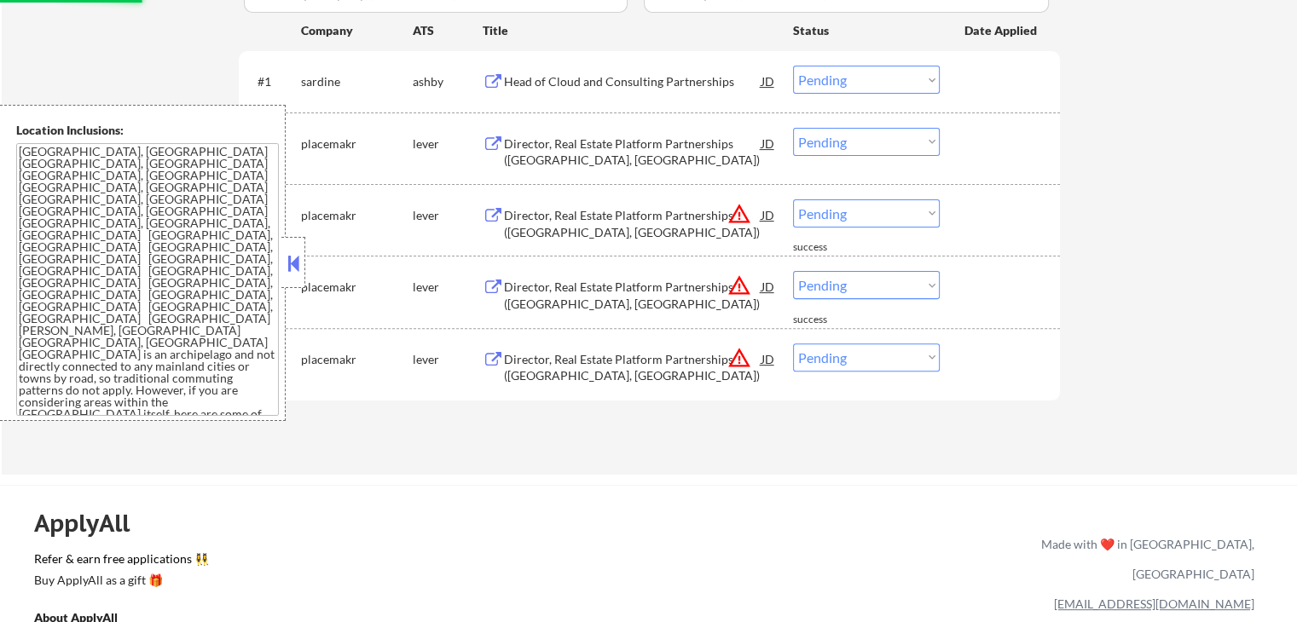
click at [836, 214] on select "Choose an option... Pending Applied Excluded (Questions) Excluded (Expired) Exc…" at bounding box center [866, 214] width 147 height 28
click at [793, 200] on select "Choose an option... Pending Applied Excluded (Questions) Excluded (Expired) Exc…" at bounding box center [866, 214] width 147 height 28
click at [850, 282] on select "Choose an option... Pending Applied Excluded (Questions) Excluded (Expired) Exc…" at bounding box center [866, 285] width 147 height 28
select select ""pending""
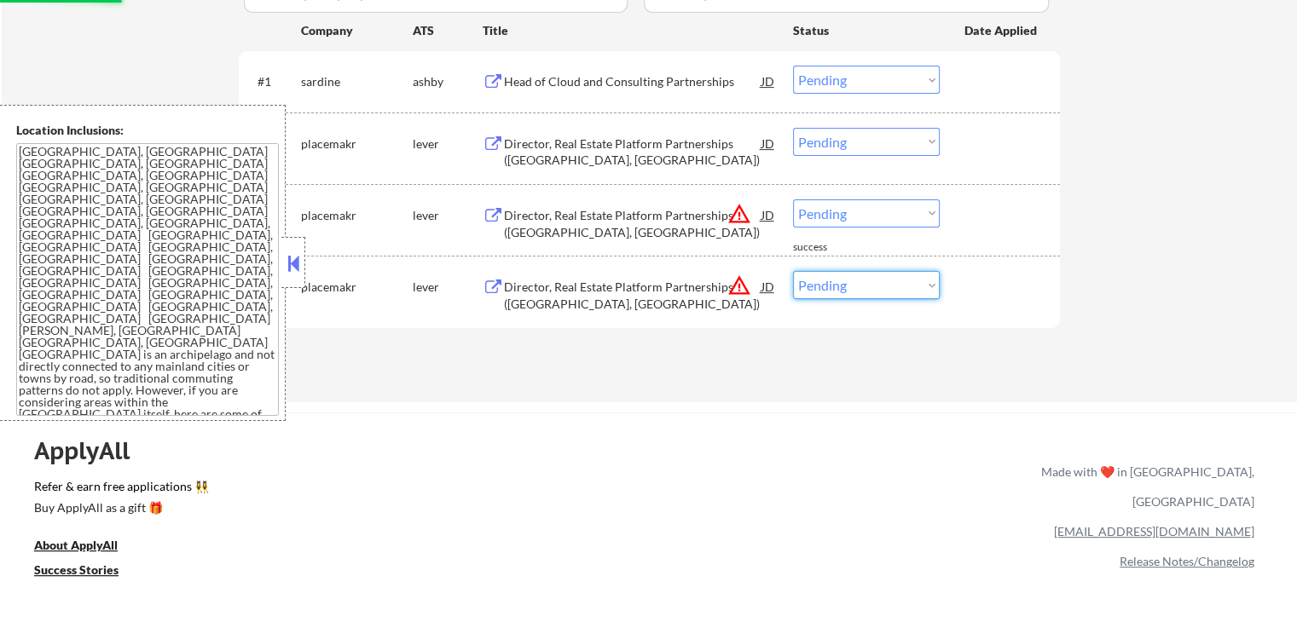
select select ""excluded__location_""
click at [793, 271] on select "Choose an option... Pending Applied Excluded (Questions) Excluded (Expired) Exc…" at bounding box center [866, 285] width 147 height 28
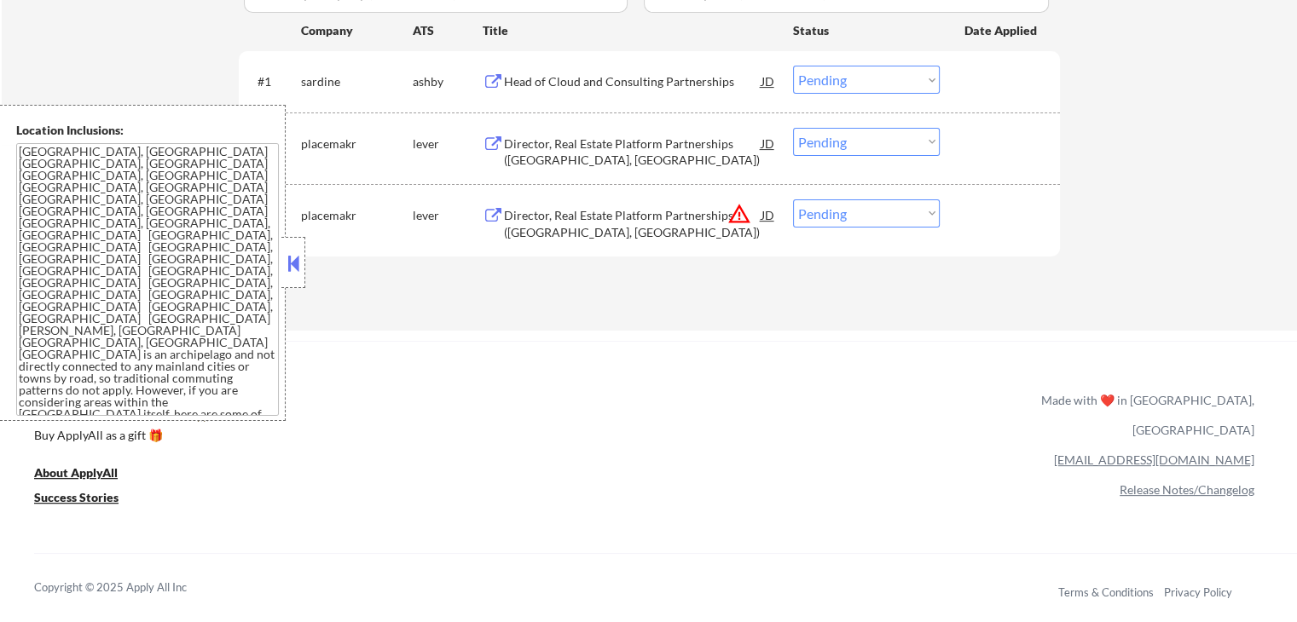
click at [840, 217] on select "Choose an option... Pending Applied Excluded (Questions) Excluded (Expired) Exc…" at bounding box center [866, 214] width 147 height 28
select select ""excluded__location_""
click at [793, 200] on select "Choose an option... Pending Applied Excluded (Questions) Excluded (Expired) Exc…" at bounding box center [866, 214] width 147 height 28
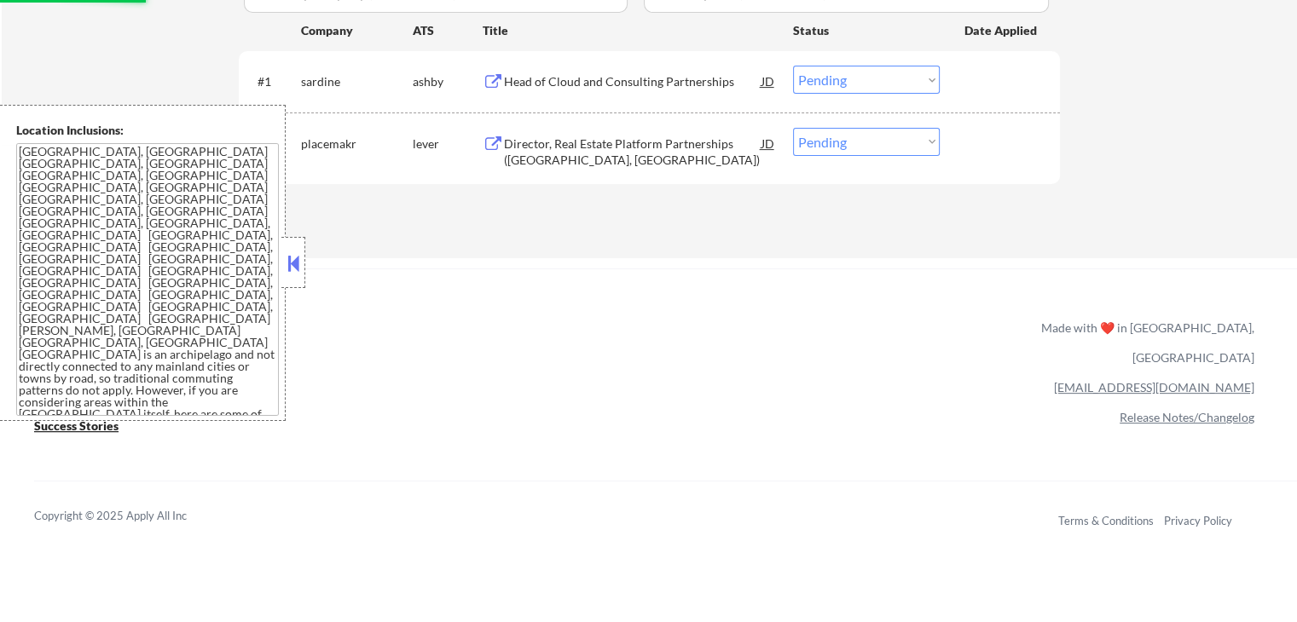
click at [699, 79] on div "Head of Cloud and Consulting Partnerships" at bounding box center [633, 81] width 258 height 17
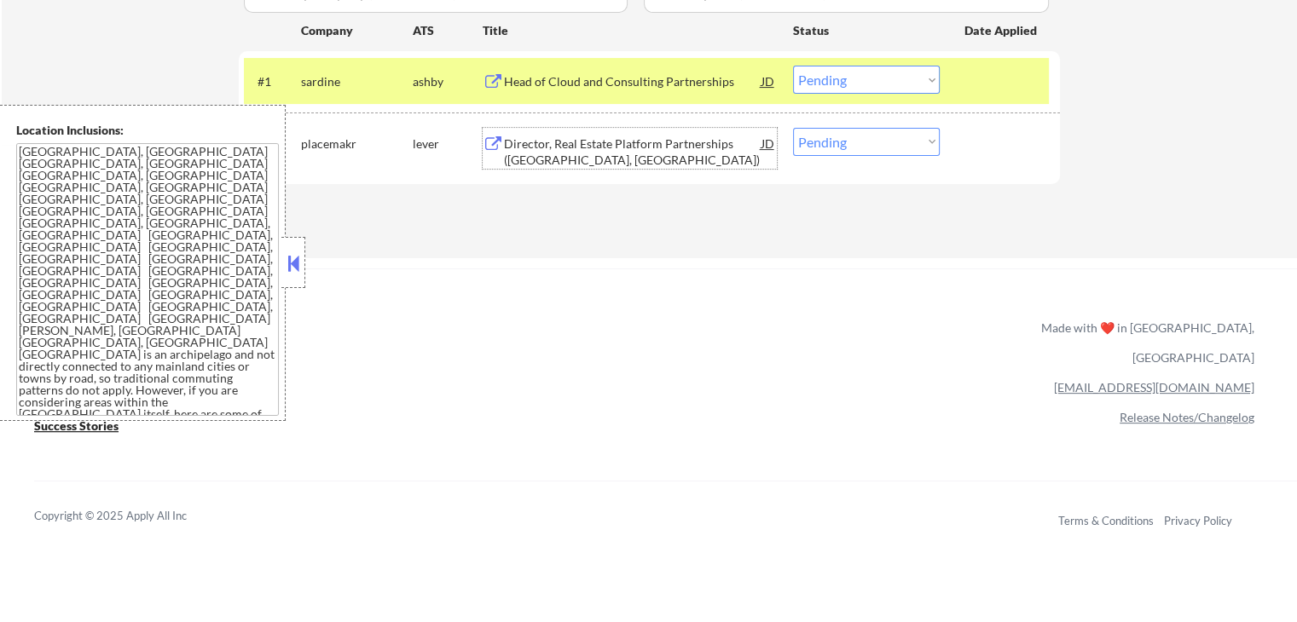
click at [648, 148] on div "Director, Real Estate Platform Partnerships ([GEOGRAPHIC_DATA], [GEOGRAPHIC_DAT…" at bounding box center [633, 152] width 258 height 33
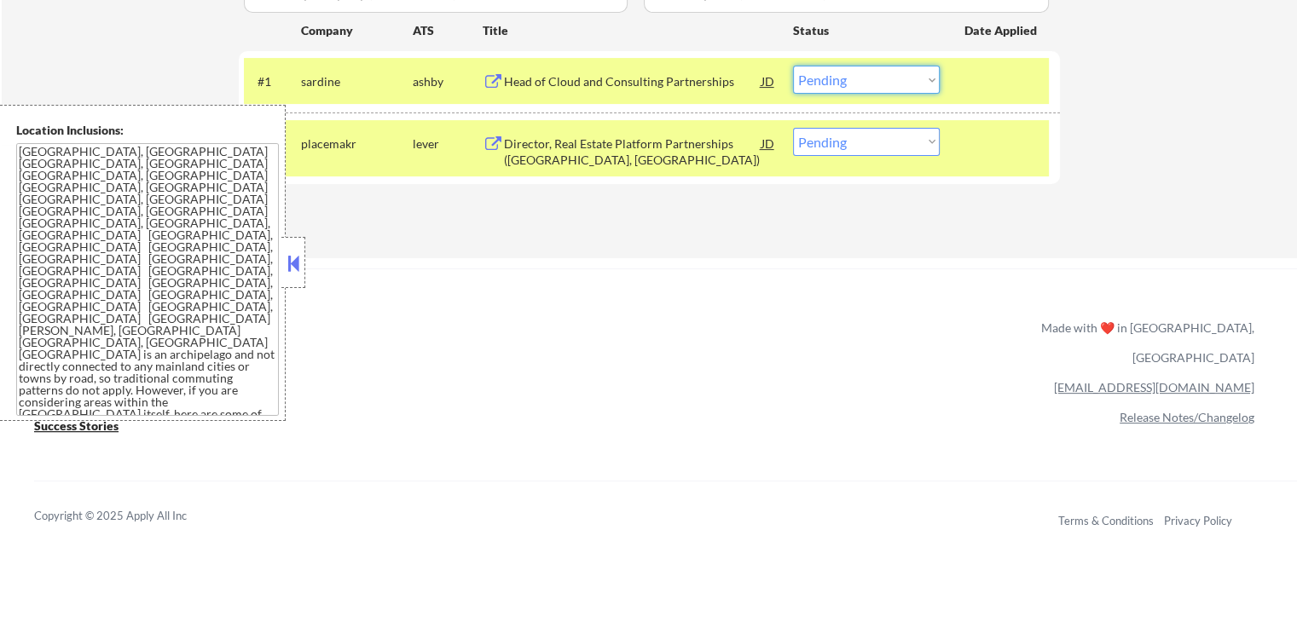
drag, startPoint x: 870, startPoint y: 80, endPoint x: 870, endPoint y: 92, distance: 11.9
click at [870, 80] on select "Choose an option... Pending Applied Excluded (Questions) Excluded (Expired) Exc…" at bounding box center [866, 80] width 147 height 28
click at [793, 66] on select "Choose an option... Pending Applied Excluded (Questions) Excluded (Expired) Exc…" at bounding box center [866, 80] width 147 height 28
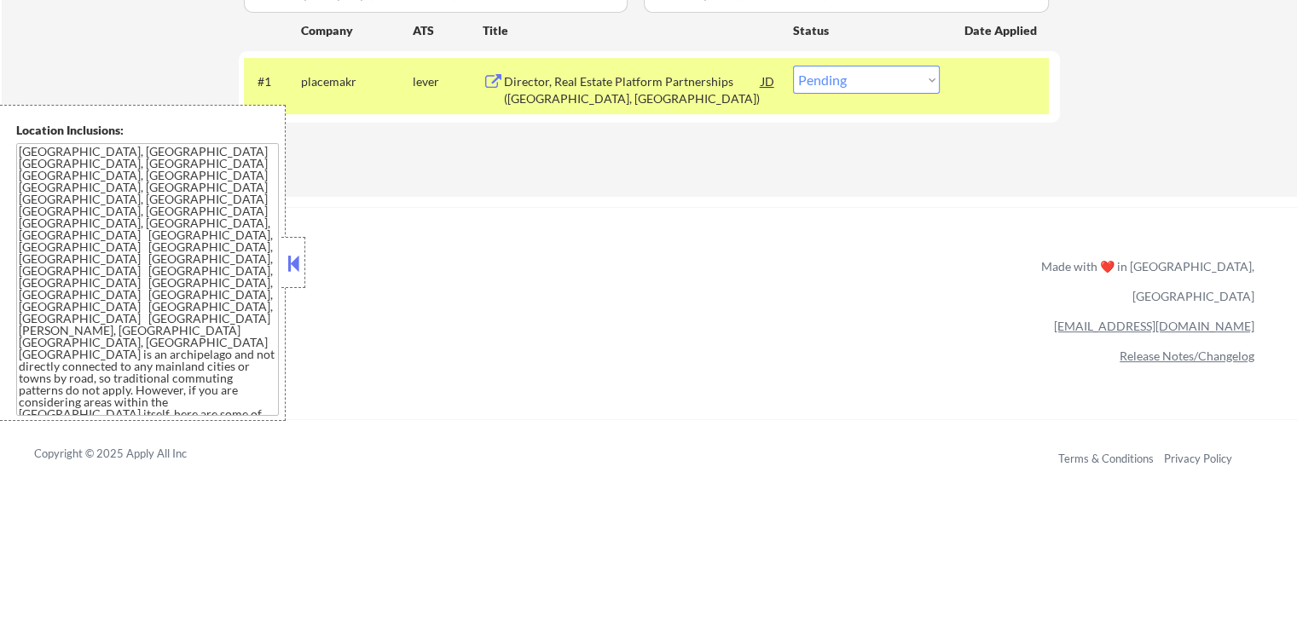
click at [847, 82] on select "Choose an option... Pending Applied Excluded (Questions) Excluded (Expired) Exc…" at bounding box center [866, 80] width 147 height 28
select select ""excluded__bad_match_""
click at [793, 66] on select "Choose an option... Pending Applied Excluded (Questions) Excluded (Expired) Exc…" at bounding box center [866, 80] width 147 height 28
click at [834, 238] on div "ApplyAll Refer & earn free applications 👯‍♀️ Buy ApplyAll as a gift 🎁 About App…" at bounding box center [648, 354] width 1297 height 270
